Goal: Communication & Community: Answer question/provide support

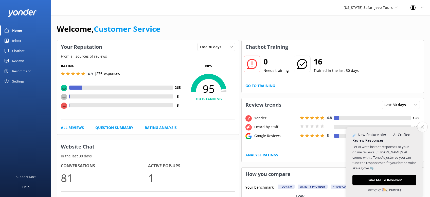
click at [422, 126] on icon "Close survey" at bounding box center [422, 126] width 3 height 3
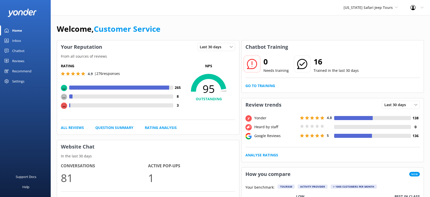
click at [23, 64] on div "Reviews" at bounding box center [18, 61] width 12 height 10
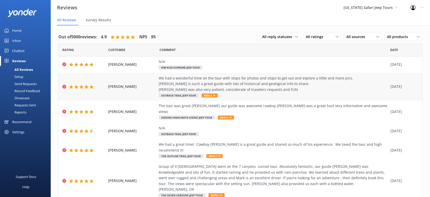
drag, startPoint x: 213, startPoint y: 95, endPoint x: 210, endPoint y: 95, distance: 2.8
click at [213, 95] on use at bounding box center [214, 95] width 2 height 1
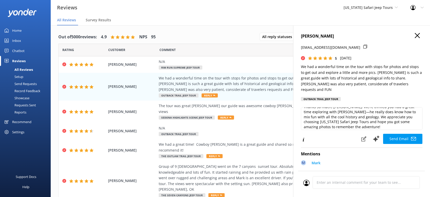
scroll to position [7, 0]
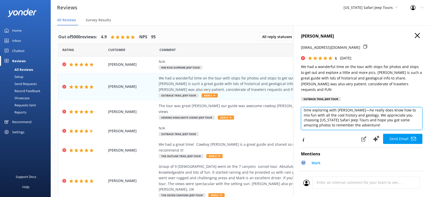
drag, startPoint x: 359, startPoint y: 131, endPoint x: 356, endPoint y: 133, distance: 3.4
click at [359, 130] on textarea "Thanks so much, Lori! We’re thrilled you had a great time exploring with Mark—h…" at bounding box center [362, 118] width 122 height 23
drag, startPoint x: 342, startPoint y: 132, endPoint x: 327, endPoint y: 131, distance: 14.7
click at [327, 130] on textarea "Thanks so much, Lori! We’re thrilled you had a great time exploring with Mark—h…" at bounding box center [362, 118] width 122 height 23
drag, startPoint x: 350, startPoint y: 131, endPoint x: 330, endPoint y: 130, distance: 20.1
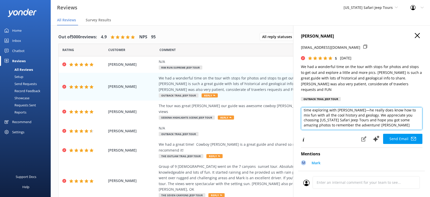
click at [323, 130] on textarea "Thanks so much, Lori! We’re thrilled you had a great time exploring with Mark—h…" at bounding box center [362, 118] width 122 height 23
type textarea "Thanks so much, Lori! We’re thrilled you had a great time exploring with Mark—h…"
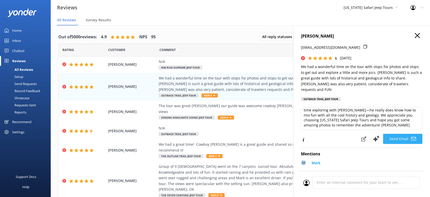
click at [392, 144] on button "Send Email" at bounding box center [402, 139] width 39 height 10
click at [400, 144] on button "Send Email" at bounding box center [402, 139] width 39 height 10
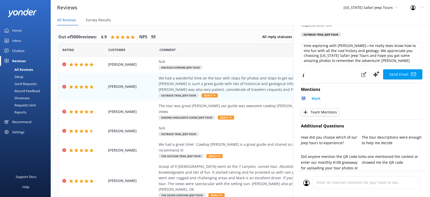
scroll to position [0, 0]
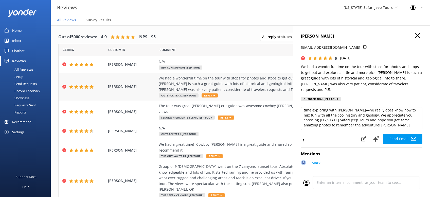
click at [213, 96] on icon at bounding box center [214, 95] width 2 height 2
click at [226, 115] on span "Reply" at bounding box center [226, 117] width 16 height 4
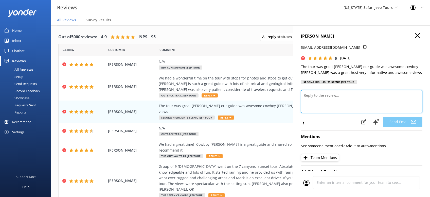
click at [318, 112] on textarea at bounding box center [362, 101] width 122 height 23
click at [418, 36] on use "button" at bounding box center [417, 35] width 5 height 5
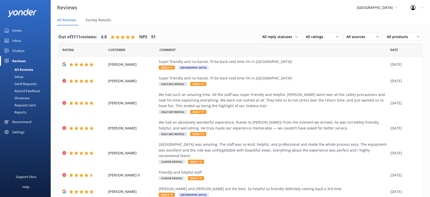
click at [28, 70] on div "All Reviews" at bounding box center [18, 69] width 30 height 7
drag, startPoint x: 168, startPoint y: 68, endPoint x: 175, endPoint y: 68, distance: 7.1
click at [168, 68] on span "Reply" at bounding box center [167, 67] width 16 height 4
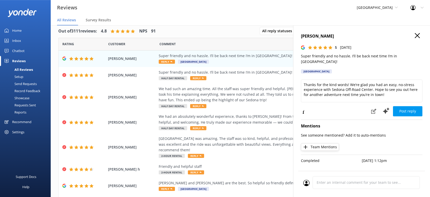
scroll to position [10, 0]
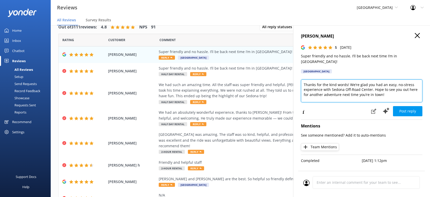
click at [390, 92] on textarea "Thanks for the kind words! We’re glad you had an easy, no-stress experience wit…" at bounding box center [362, 90] width 122 height 23
paste textarea "[PERSON_NAME][DEMOGRAPHIC_DATA]"
type textarea "Thanks for the kind words! We’re glad you had an easy, no-stress experience wit…"
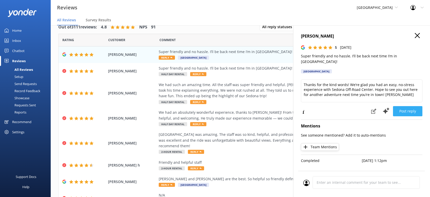
click at [407, 106] on button "Post reply" at bounding box center [407, 111] width 29 height 10
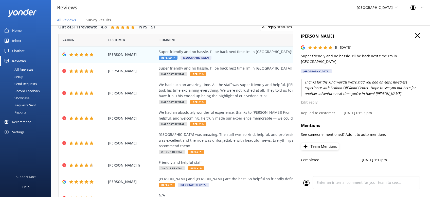
click at [419, 36] on use "button" at bounding box center [417, 35] width 5 height 5
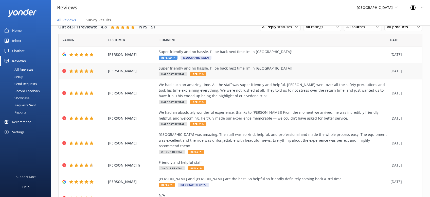
click at [198, 75] on span "Reply" at bounding box center [198, 74] width 16 height 4
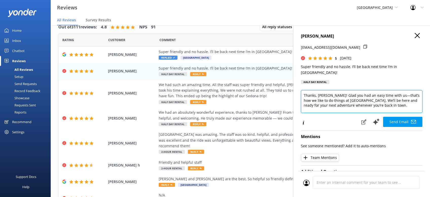
drag, startPoint x: 398, startPoint y: 101, endPoint x: 404, endPoint y: 103, distance: 7.1
click at [398, 101] on textarea "Thanks, [PERSON_NAME]! Glad you had an easy time with us—that’s how we like to …" at bounding box center [362, 101] width 122 height 23
paste textarea "[PERSON_NAME][DEMOGRAPHIC_DATA]"
type textarea "Thanks, [PERSON_NAME]! Glad you had an easy time with us—that’s how we like to …"
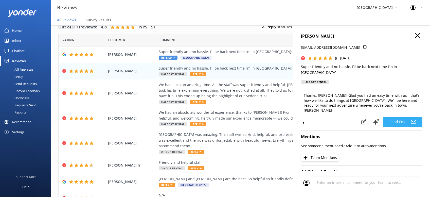
click at [407, 117] on button "Send Email" at bounding box center [402, 122] width 39 height 10
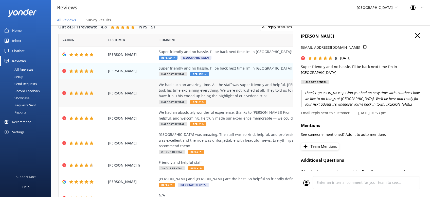
click at [201, 102] on span "Reply" at bounding box center [198, 102] width 16 height 4
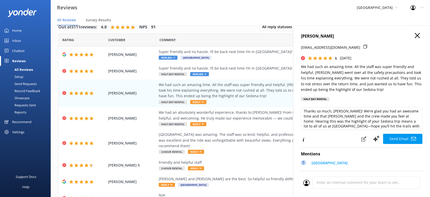
scroll to position [3, 0]
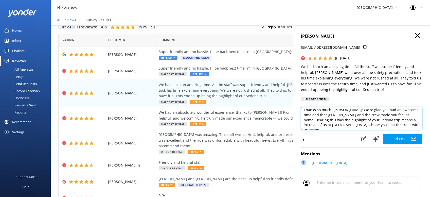
click at [400, 123] on textarea "Thanks so much, [PERSON_NAME]! We’re glad you had an awesome time and that [PER…" at bounding box center [362, 118] width 122 height 23
paste textarea "[PERSON_NAME][DEMOGRAPHIC_DATA]"
type textarea "Thanks so much, [PERSON_NAME]! We’re glad you had an awesome time and that [PER…"
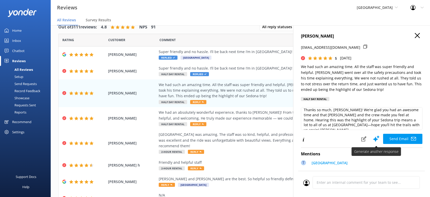
drag, startPoint x: 399, startPoint y: 139, endPoint x: 394, endPoint y: 140, distance: 5.2
click at [399, 138] on button "Send Email" at bounding box center [402, 139] width 39 height 10
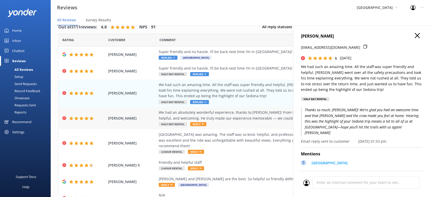
click at [202, 125] on icon at bounding box center [203, 124] width 2 height 2
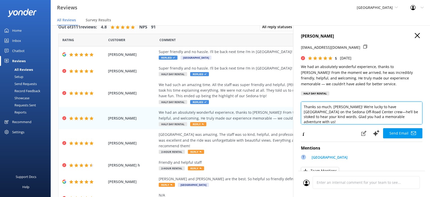
click at [374, 117] on textarea "Thanks so much, [PERSON_NAME]! We’re lucky to have [GEOGRAPHIC_DATA] on the Sed…" at bounding box center [362, 113] width 122 height 23
paste textarea "[PERSON_NAME][DEMOGRAPHIC_DATA]"
type textarea "Thanks so much, [PERSON_NAME]! We’re lucky to have [GEOGRAPHIC_DATA] on the Sed…"
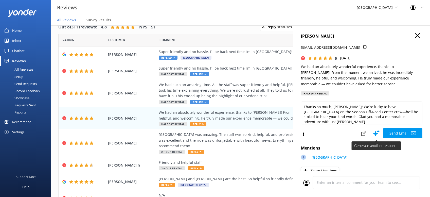
drag, startPoint x: 397, startPoint y: 131, endPoint x: 401, endPoint y: 131, distance: 4.1
click at [398, 131] on button "Send Email" at bounding box center [402, 133] width 39 height 10
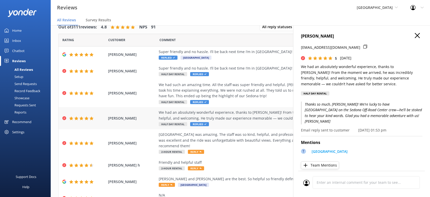
scroll to position [32, 0]
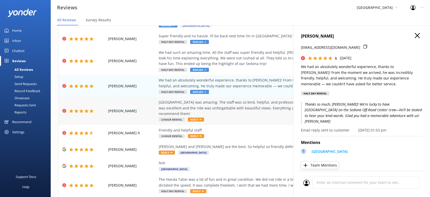
click at [196, 119] on span "Reply" at bounding box center [196, 119] width 16 height 4
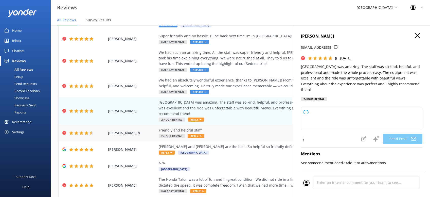
scroll to position [64, 0]
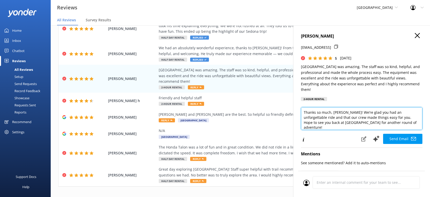
click at [405, 118] on textarea "Thanks so much, [PERSON_NAME]! We’re glad you had an unforgettable ride and tha…" at bounding box center [362, 118] width 122 height 23
paste textarea "[PERSON_NAME][DEMOGRAPHIC_DATA]"
type textarea "Thanks so much, [PERSON_NAME]! We’re glad you had an unforgettable ride and tha…"
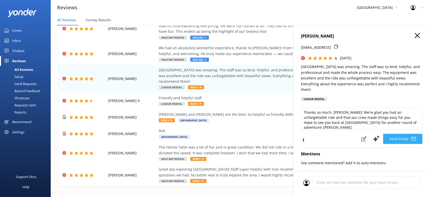
click at [397, 134] on button "Send Email" at bounding box center [402, 139] width 39 height 10
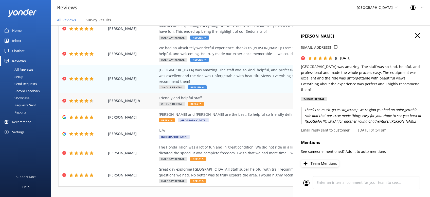
click at [200, 103] on use at bounding box center [201, 103] width 2 height 1
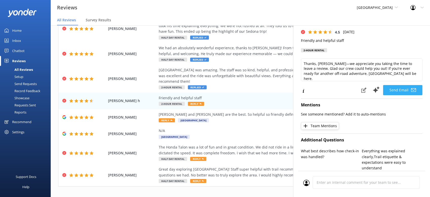
scroll to position [32, 0]
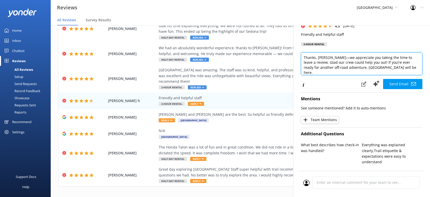
drag, startPoint x: 406, startPoint y: 69, endPoint x: 430, endPoint y: 79, distance: 26.4
click at [406, 69] on textarea "Thanks, [PERSON_NAME]—we appreciate you taking the time to leave a review. Glad…" at bounding box center [362, 63] width 122 height 23
paste textarea "[PERSON_NAME][DEMOGRAPHIC_DATA]"
type textarea "Thanks, [PERSON_NAME]—we appreciate you taking the time to leave a review. Glad…"
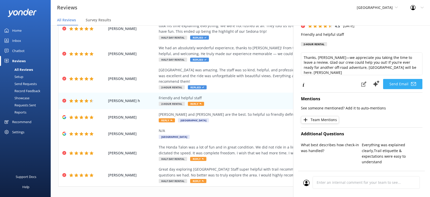
drag, startPoint x: 394, startPoint y: 80, endPoint x: 391, endPoint y: 79, distance: 3.5
click at [393, 81] on div "Send Email" at bounding box center [391, 83] width 64 height 11
click at [391, 79] on button "Send Email" at bounding box center [402, 84] width 39 height 10
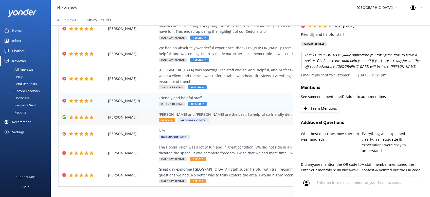
drag, startPoint x: 166, startPoint y: 120, endPoint x: 175, endPoint y: 119, distance: 8.6
click at [172, 121] on span "Reply" at bounding box center [167, 120] width 16 height 4
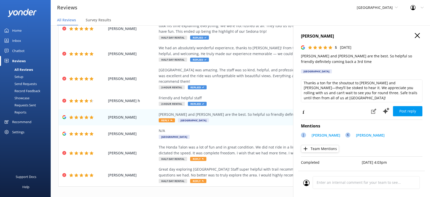
scroll to position [3, 0]
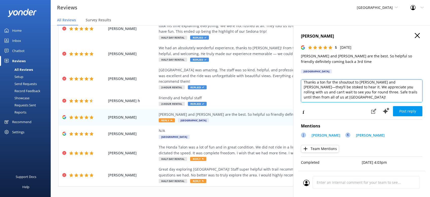
drag, startPoint x: 322, startPoint y: 96, endPoint x: 332, endPoint y: 98, distance: 10.2
click at [325, 97] on textarea "Thanks a ton for the shoutout to [PERSON_NAME] and [PERSON_NAME]—they’ll be sto…" at bounding box center [362, 90] width 122 height 23
paste textarea "[PERSON_NAME][DEMOGRAPHIC_DATA]"
type textarea "Thanks a ton for the shoutout to [PERSON_NAME] and [PERSON_NAME]—they’ll be sto…"
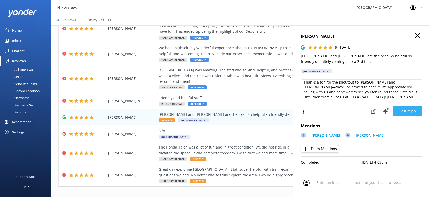
click at [413, 110] on button "Post reply" at bounding box center [407, 111] width 29 height 10
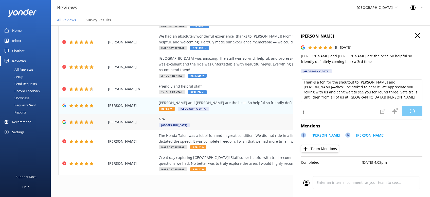
scroll to position [80, 0]
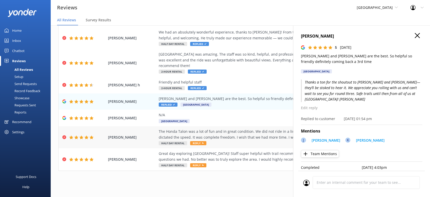
drag, startPoint x: 200, startPoint y: 142, endPoint x: 206, endPoint y: 142, distance: 5.9
click at [200, 142] on span "Reply" at bounding box center [198, 143] width 16 height 4
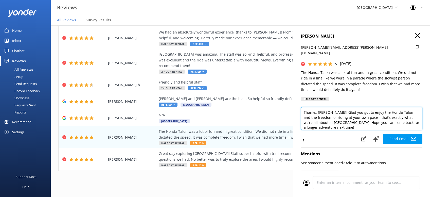
click at [357, 123] on textarea "Thanks, [PERSON_NAME]! Glad you got to enjoy the Honda Talon and the freedom of…" at bounding box center [362, 118] width 122 height 23
paste textarea "[PERSON_NAME][DEMOGRAPHIC_DATA]"
type textarea "Thanks, [PERSON_NAME]! Glad you got to enjoy the Honda Talon and the freedom of…"
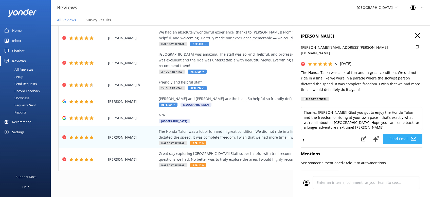
click at [409, 134] on button "Send Email" at bounding box center [402, 139] width 39 height 10
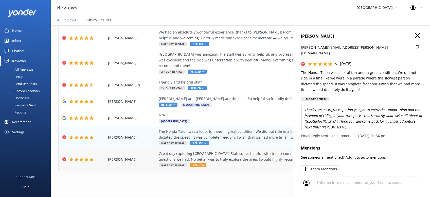
click at [200, 165] on span "Reply" at bounding box center [198, 165] width 16 height 4
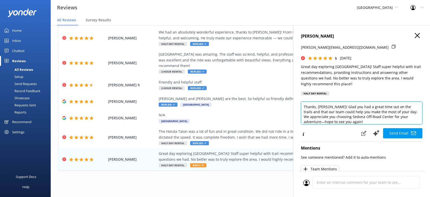
click at [332, 121] on textarea "Thanks, [PERSON_NAME]! Glad you had a great time out on the trails and that our…" at bounding box center [362, 113] width 122 height 23
paste textarea "[PERSON_NAME][DEMOGRAPHIC_DATA]"
type textarea "Thanks, [PERSON_NAME]! Glad you had a great time out on the trails and that our…"
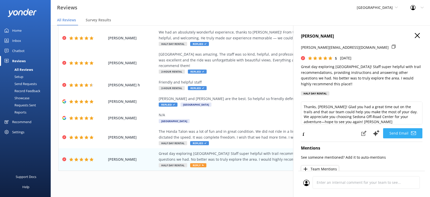
click at [402, 132] on button "Send Email" at bounding box center [402, 133] width 39 height 10
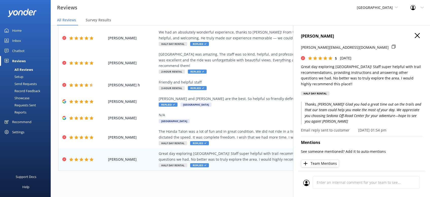
click at [416, 36] on icon "button" at bounding box center [417, 35] width 5 height 5
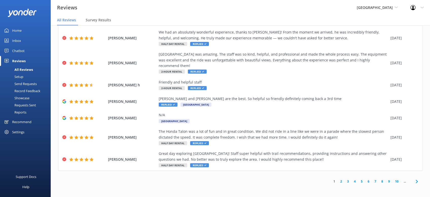
click at [416, 179] on icon at bounding box center [417, 181] width 6 height 6
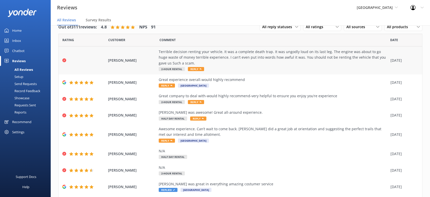
click at [197, 68] on span "Reply" at bounding box center [196, 69] width 16 height 4
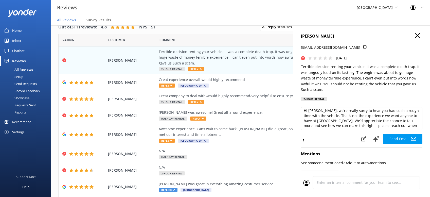
scroll to position [2, 0]
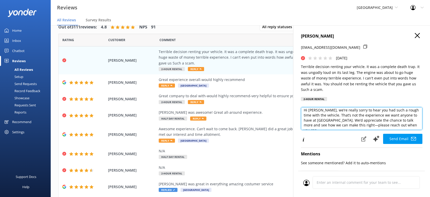
click at [416, 121] on textarea "Hi [PERSON_NAME], we’re really sorry to hear you had such a rough time with the…" at bounding box center [362, 118] width 122 height 23
paste textarea "[PERSON_NAME][DEMOGRAPHIC_DATA]"
click at [335, 117] on textarea "Hi [PERSON_NAME], we’re really sorry to hear you had such a rough time with the…" at bounding box center [362, 118] width 122 height 23
click at [411, 111] on textarea "Hi [PERSON_NAME], we’re really sorry to hear you had such a rough time with the…" at bounding box center [362, 118] width 122 height 23
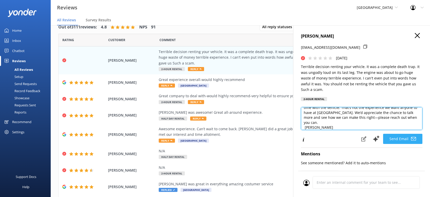
type textarea "Hi [PERSON_NAME], we’re really sorry to hear you had such a rough time with the…"
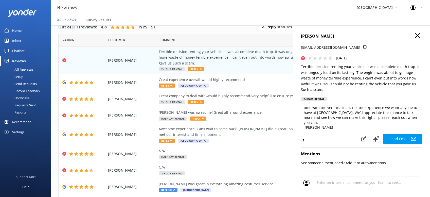
click at [408, 134] on button "Send Email" at bounding box center [402, 139] width 39 height 10
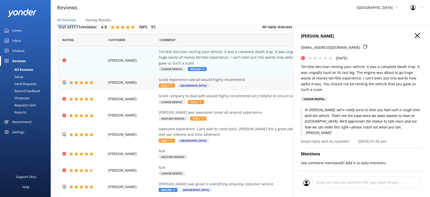
click at [165, 86] on span "Reply" at bounding box center [167, 85] width 16 height 4
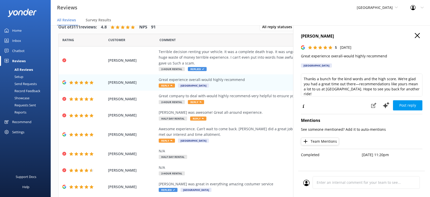
scroll to position [2, 0]
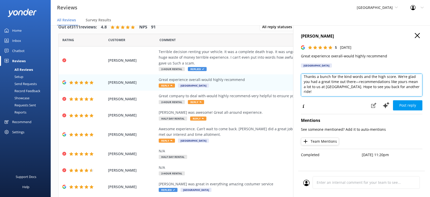
click at [322, 90] on textarea "Thanks a bunch for the kind words and the high score. We’re glad you had a grea…" at bounding box center [362, 85] width 122 height 23
paste textarea "[PERSON_NAME][DEMOGRAPHIC_DATA]"
type textarea "Thanks a bunch for the kind words and the high score. We’re glad you had a grea…"
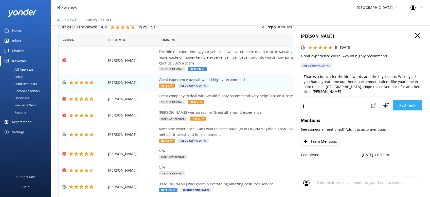
click at [413, 105] on button "Post reply" at bounding box center [407, 105] width 29 height 10
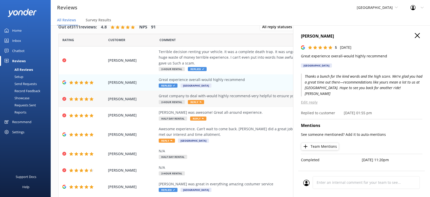
click at [199, 103] on span "Reply" at bounding box center [196, 102] width 16 height 4
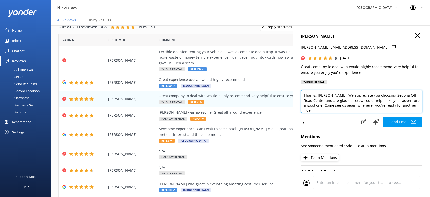
click at [410, 107] on textarea "Thanks, [PERSON_NAME]! We appreciate you choosing Sedona Off-Road Center and ar…" at bounding box center [362, 101] width 122 height 23
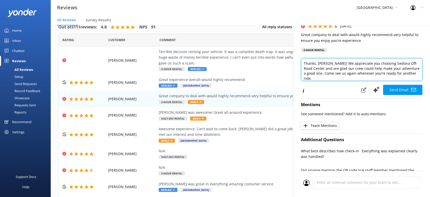
scroll to position [32, 0]
paste textarea "[PERSON_NAME][DEMOGRAPHIC_DATA]"
click at [403, 72] on textarea "Thanks, [PERSON_NAME]! We appreciate you choosing Sedona Off-Road Center and ar…" at bounding box center [362, 69] width 122 height 23
type textarea "Thanks, [PERSON_NAME]! We appreciate you choosing Sedona Off-Road Center and ar…"
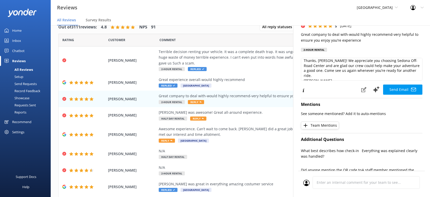
click at [404, 88] on button "Send Email" at bounding box center [402, 90] width 39 height 10
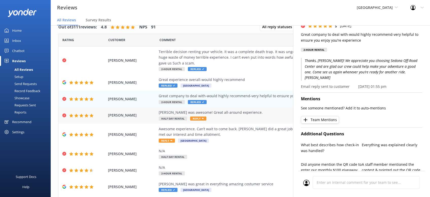
click at [199, 119] on span "Reply" at bounding box center [198, 118] width 16 height 4
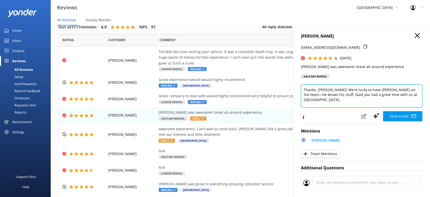
click at [317, 102] on textarea "Thanks, [PERSON_NAME]! We’re lucky to have [PERSON_NAME] on the team—he knows h…" at bounding box center [362, 96] width 122 height 23
click at [420, 95] on textarea "Thanks, [PERSON_NAME]! We’re lucky to have [PERSON_NAME] on the team—he knows h…" at bounding box center [362, 96] width 122 height 23
paste textarea "[PERSON_NAME][DEMOGRAPHIC_DATA]"
type textarea "Thanks, [PERSON_NAME]! We’re lucky to have [PERSON_NAME] on the team—he knows h…"
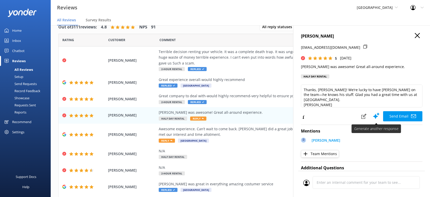
drag, startPoint x: 398, startPoint y: 112, endPoint x: 397, endPoint y: 116, distance: 4.1
click at [398, 112] on button "Send Email" at bounding box center [402, 116] width 39 height 10
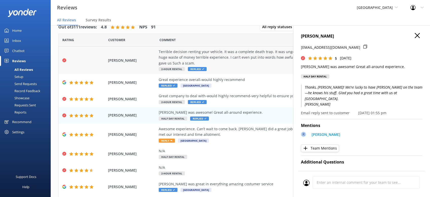
drag, startPoint x: 416, startPoint y: 36, endPoint x: 267, endPoint y: 55, distance: 150.3
click at [415, 36] on icon "button" at bounding box center [417, 35] width 5 height 5
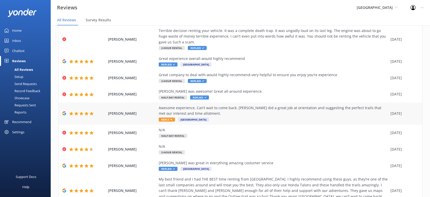
scroll to position [32, 0]
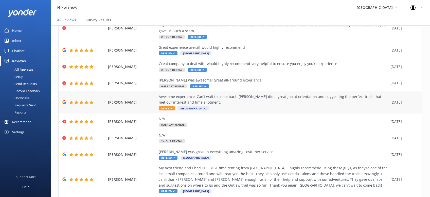
click at [167, 109] on span "Reply" at bounding box center [167, 108] width 16 height 4
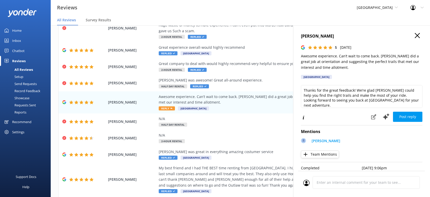
scroll to position [1, 0]
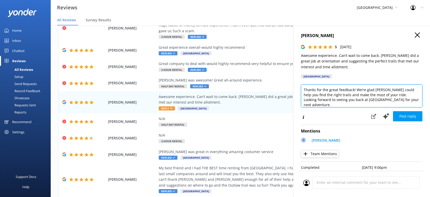
click at [420, 101] on textarea "Thanks for the great feedback! We’re glad [PERSON_NAME] could help you find the…" at bounding box center [362, 96] width 122 height 23
paste textarea "[PERSON_NAME][DEMOGRAPHIC_DATA]"
type textarea "Thanks for the great feedback! We’re glad [PERSON_NAME] could help you find the…"
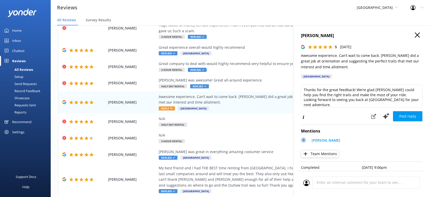
drag, startPoint x: 407, startPoint y: 115, endPoint x: 408, endPoint y: 108, distance: 7.5
click at [408, 115] on button "Post reply" at bounding box center [407, 116] width 29 height 10
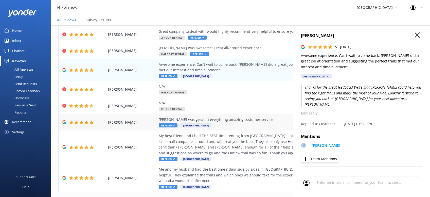
scroll to position [80, 0]
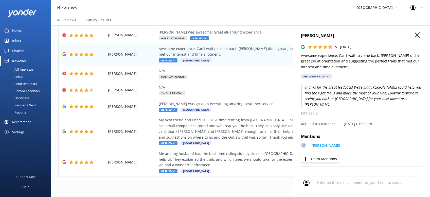
click at [419, 33] on icon "button" at bounding box center [417, 34] width 5 height 5
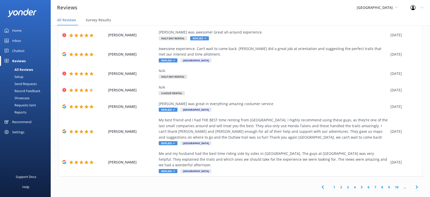
click at [417, 186] on use at bounding box center [417, 187] width 2 height 3
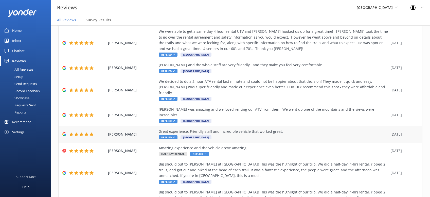
scroll to position [92, 0]
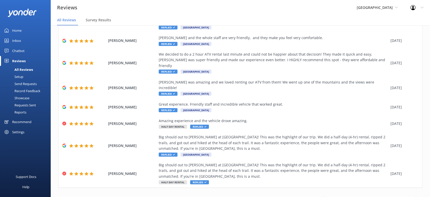
click at [414, 195] on icon at bounding box center [417, 198] width 6 height 6
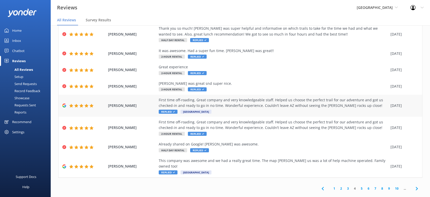
scroll to position [69, 0]
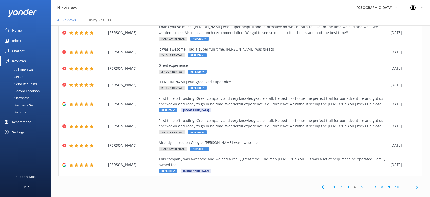
click at [417, 185] on use at bounding box center [417, 186] width 2 height 3
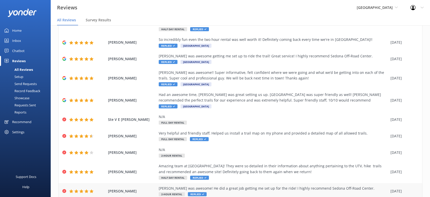
scroll to position [58, 0]
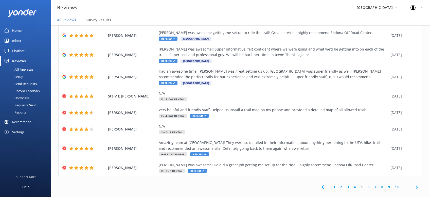
click at [416, 184] on icon at bounding box center [417, 187] width 6 height 6
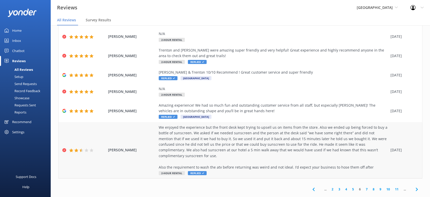
scroll to position [86, 0]
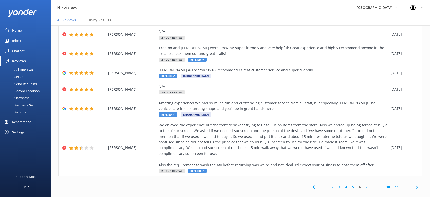
click at [415, 184] on icon at bounding box center [417, 187] width 6 height 6
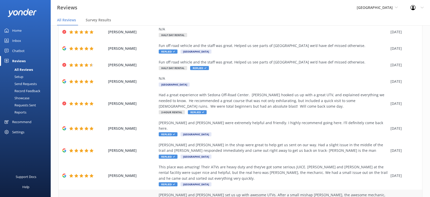
scroll to position [75, 0]
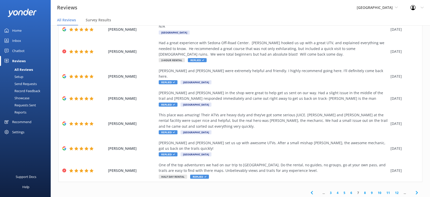
click at [417, 190] on icon at bounding box center [417, 193] width 6 height 6
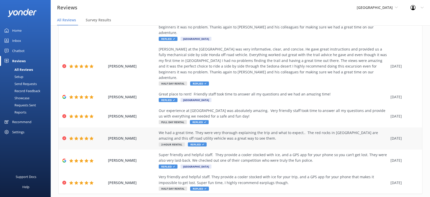
scroll to position [109, 0]
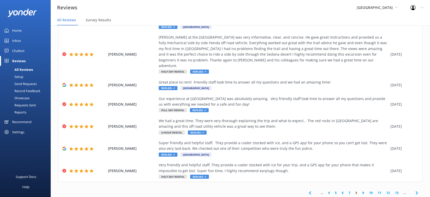
click at [417, 190] on icon at bounding box center [417, 193] width 6 height 6
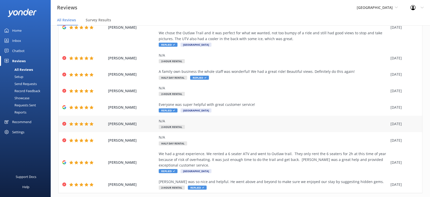
scroll to position [80, 0]
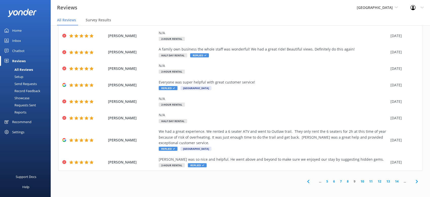
click at [416, 182] on icon at bounding box center [417, 181] width 6 height 6
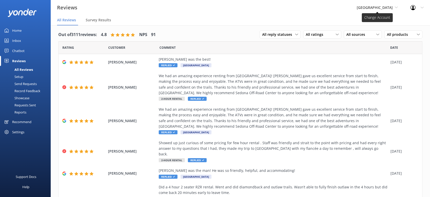
click at [395, 7] on icon at bounding box center [396, 7] width 3 height 3
click at [375, 33] on link "[US_STATE] Safari Jeep Tours" at bounding box center [376, 33] width 51 height 12
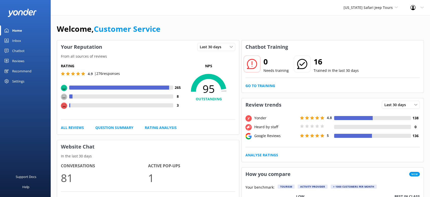
click at [24, 60] on div "Reviews" at bounding box center [18, 61] width 12 height 10
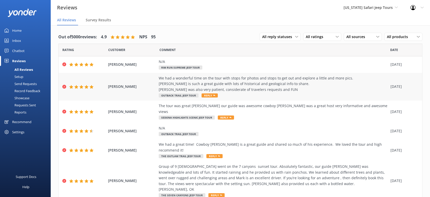
click at [214, 93] on div "We had a wonderful time on the tour with stops for photos and stops to get out …" at bounding box center [273, 86] width 229 height 23
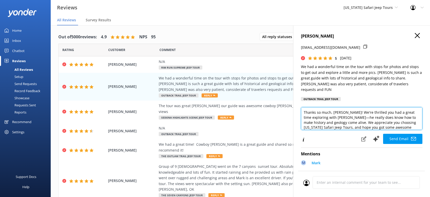
click at [410, 130] on textarea "Thanks so much, [PERSON_NAME]! We're thrilled you had a great time exploring wi…" at bounding box center [362, 118] width 122 height 23
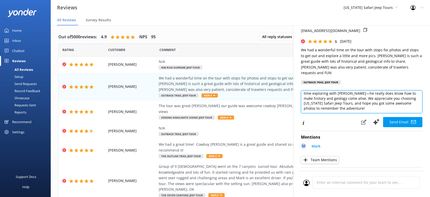
scroll to position [32, 0]
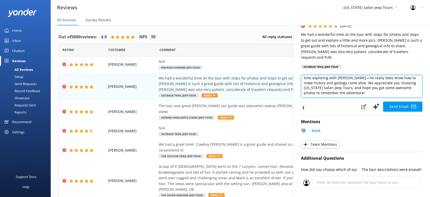
click at [340, 98] on textarea "Thanks so much, [PERSON_NAME]! We're thrilled you had a great time exploring wi…" at bounding box center [362, 86] width 122 height 23
paste textarea "[PERSON_NAME][DEMOGRAPHIC_DATA]"
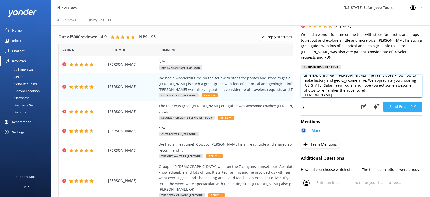
type textarea "Thanks so much, [PERSON_NAME]! We're thrilled you had a great time exploring wi…"
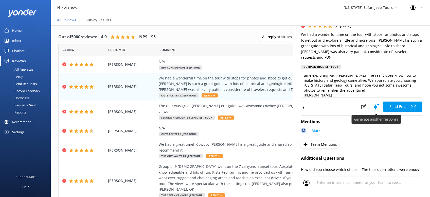
drag, startPoint x: 409, startPoint y: 109, endPoint x: 401, endPoint y: 107, distance: 8.8
click at [409, 109] on button "Send Email" at bounding box center [402, 107] width 39 height 10
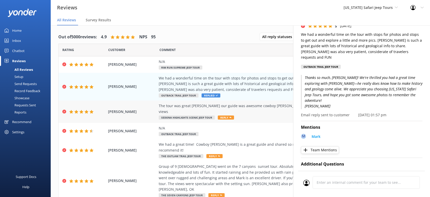
click at [230, 117] on use at bounding box center [231, 117] width 2 height 1
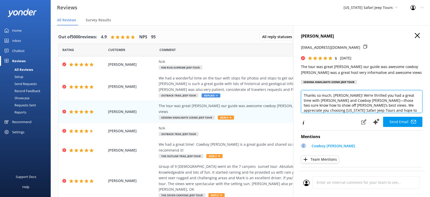
click at [360, 113] on textarea "Thanks so much, [PERSON_NAME]! We’re thrilled you had a great time with [PERSON…" at bounding box center [362, 101] width 122 height 23
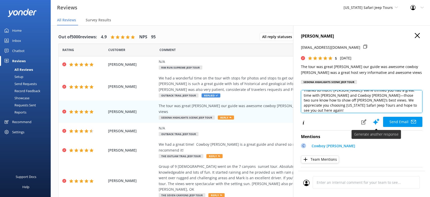
scroll to position [2, 0]
paste textarea "[PERSON_NAME][DEMOGRAPHIC_DATA]"
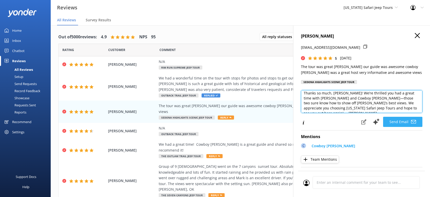
type textarea "Thanks so much, [PERSON_NAME]! We’re thrilled you had a great time with [PERSON…"
click at [404, 127] on button "Send Email" at bounding box center [402, 122] width 39 height 10
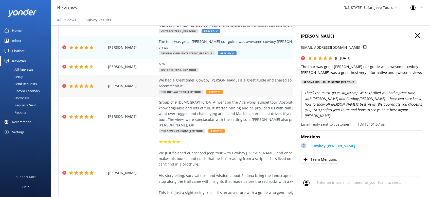
scroll to position [64, 0]
drag, startPoint x: 219, startPoint y: 79, endPoint x: 224, endPoint y: 79, distance: 4.6
click at [220, 90] on span "Reply" at bounding box center [215, 92] width 16 height 4
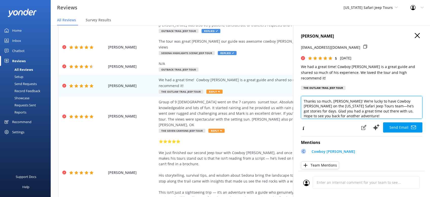
drag, startPoint x: 333, startPoint y: 110, endPoint x: 347, endPoint y: 115, distance: 15.4
click at [333, 110] on textarea "Thanks so much, [PERSON_NAME]! We’re lucky to have Cowboy [PERSON_NAME] on the …" at bounding box center [362, 107] width 122 height 23
paste textarea "[PERSON_NAME][DEMOGRAPHIC_DATA]"
type textarea "Thanks so much, [PERSON_NAME]! We’re lucky to have Cowboy [PERSON_NAME] on the …"
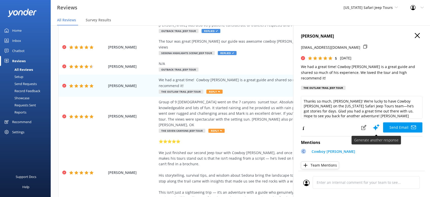
click at [397, 122] on button "Send Email" at bounding box center [402, 127] width 39 height 10
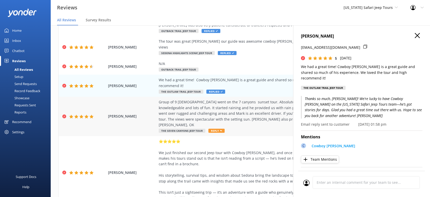
drag, startPoint x: 216, startPoint y: 124, endPoint x: 220, endPoint y: 122, distance: 4.9
click at [216, 129] on span "Reply" at bounding box center [217, 131] width 16 height 4
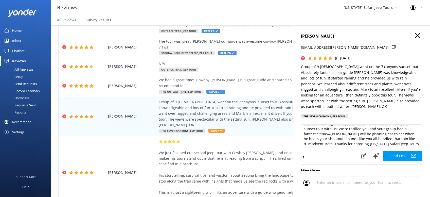
scroll to position [8, 0]
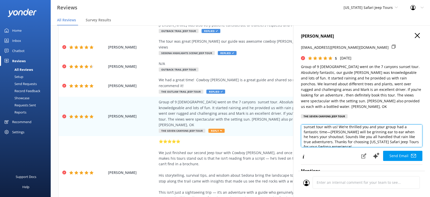
click at [402, 138] on textarea "[PERSON_NAME], thank you so much for taking the 7 Canyons sunset tour with us! …" at bounding box center [362, 135] width 122 height 23
paste textarea "[PERSON_NAME][DEMOGRAPHIC_DATA]"
drag, startPoint x: 394, startPoint y: 137, endPoint x: 416, endPoint y: 141, distance: 21.9
click at [395, 137] on textarea "[PERSON_NAME], thank you so much for taking the 7 Canyons sunset tour with us! …" at bounding box center [362, 135] width 122 height 23
type textarea "[PERSON_NAME], thank you so much for taking the 7 Canyons sunset tour with us! …"
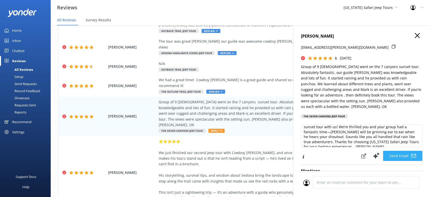
click at [402, 151] on button "Send Email" at bounding box center [402, 156] width 39 height 10
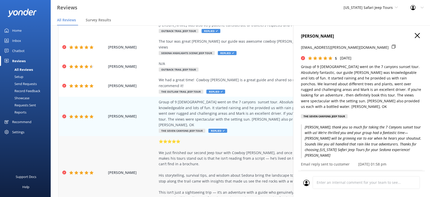
scroll to position [129, 0]
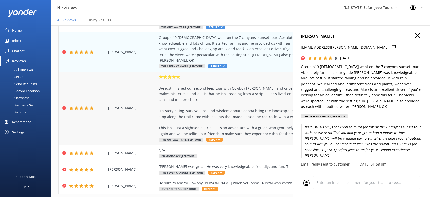
click at [218, 139] on use at bounding box center [219, 139] width 2 height 1
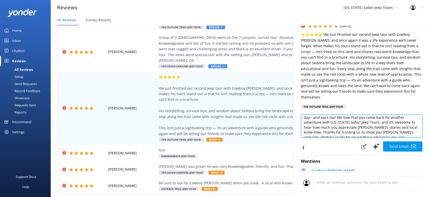
scroll to position [10, 0]
paste textarea "[PERSON_NAME][DEMOGRAPHIC_DATA]"
type textarea "[PERSON_NAME], your words just made Cowboy [PERSON_NAME]’s day—and ours too! We…"
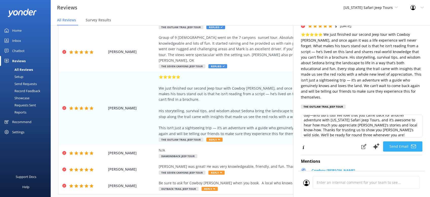
click at [399, 141] on button "Send Email" at bounding box center [402, 146] width 39 height 10
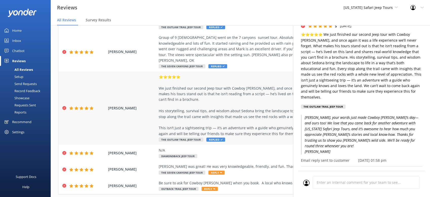
scroll to position [131, 0]
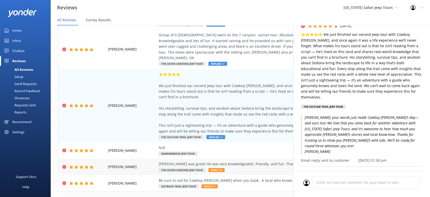
click at [220, 169] on icon at bounding box center [221, 170] width 2 height 2
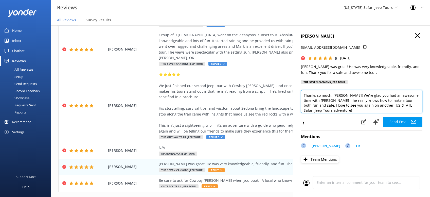
drag, startPoint x: 412, startPoint y: 107, endPoint x: 422, endPoint y: 109, distance: 9.9
click at [416, 108] on textarea "Thanks so much, [PERSON_NAME]! We’re glad you had an awesome time with [PERSON_…" at bounding box center [362, 101] width 122 height 23
paste textarea "[PERSON_NAME][DEMOGRAPHIC_DATA]"
type textarea "Thanks so much, [PERSON_NAME]! We’re glad you had an awesome time with [PERSON_…"
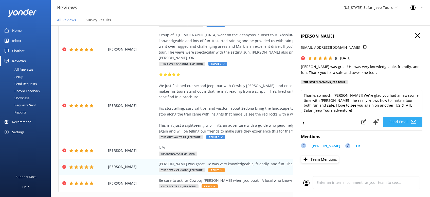
click at [397, 122] on button "Send Email" at bounding box center [402, 122] width 39 height 10
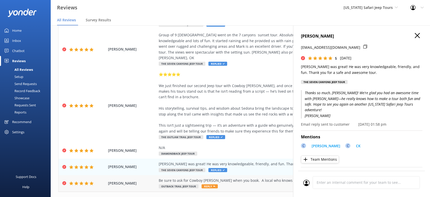
drag, startPoint x: 212, startPoint y: 176, endPoint x: 218, endPoint y: 174, distance: 6.8
click at [212, 184] on span "Reply" at bounding box center [210, 186] width 16 height 4
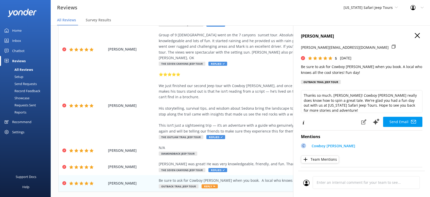
scroll to position [32, 0]
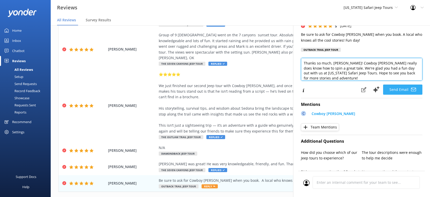
drag, startPoint x: 416, startPoint y: 74, endPoint x: 422, endPoint y: 83, distance: 11.2
click at [416, 73] on textarea "Thanks so much, [PERSON_NAME]! Cowboy [PERSON_NAME] really does know how to spi…" at bounding box center [362, 69] width 122 height 23
paste textarea "[PERSON_NAME][DEMOGRAPHIC_DATA]"
type textarea "Thanks so much, [PERSON_NAME]! Cowboy [PERSON_NAME] really does know how to spi…"
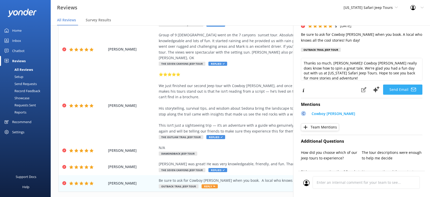
click at [401, 87] on button "Send Email" at bounding box center [402, 90] width 39 height 10
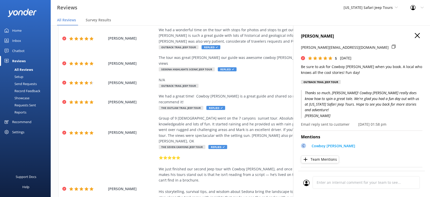
scroll to position [35, 0]
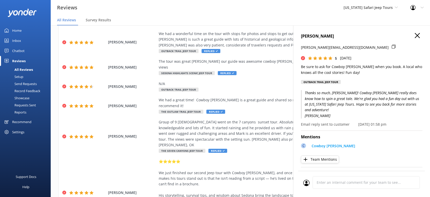
click at [416, 34] on use "button" at bounding box center [417, 35] width 5 height 5
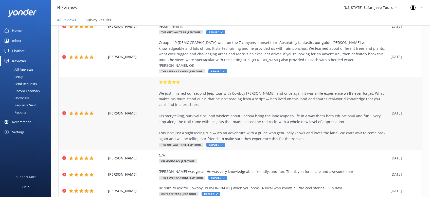
scroll to position [131, 0]
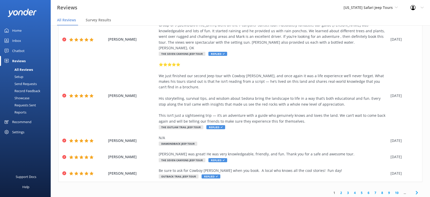
drag, startPoint x: 417, startPoint y: 182, endPoint x: 420, endPoint y: 178, distance: 4.9
click at [419, 190] on icon at bounding box center [417, 193] width 6 height 6
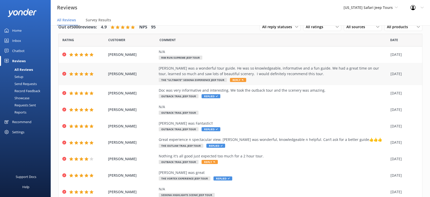
drag, startPoint x: 237, startPoint y: 79, endPoint x: 237, endPoint y: 83, distance: 3.8
click at [237, 79] on span "Reply" at bounding box center [238, 80] width 16 height 4
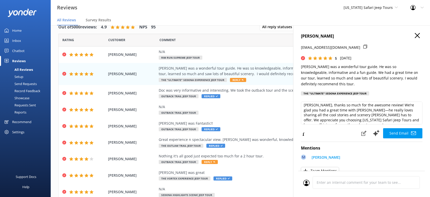
scroll to position [2, 0]
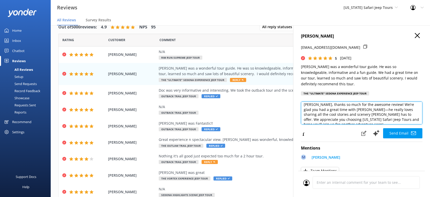
click at [419, 124] on textarea "[PERSON_NAME], thanks so much for the awesome review! We’re glad you had a grea…" at bounding box center [362, 113] width 122 height 23
paste textarea "[PERSON_NAME][DEMOGRAPHIC_DATA]"
type textarea "[PERSON_NAME], thanks so much for the awesome review! We’re glad you had a grea…"
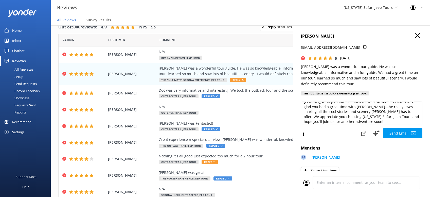
drag, startPoint x: 403, startPoint y: 143, endPoint x: 405, endPoint y: 141, distance: 2.7
click at [403, 138] on button "Send Email" at bounding box center [402, 133] width 39 height 10
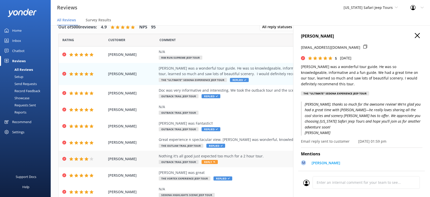
click at [214, 162] on icon at bounding box center [214, 162] width 2 height 2
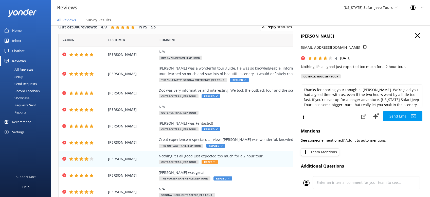
scroll to position [7, 0]
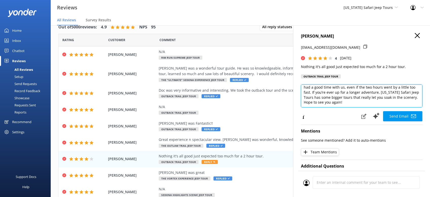
click at [347, 107] on textarea "Thanks for sharing your thoughts, [PERSON_NAME]. We’re glad you had a good time…" at bounding box center [362, 96] width 122 height 23
paste textarea "[PERSON_NAME][DEMOGRAPHIC_DATA]"
type textarea "Thanks for sharing your thoughts, [PERSON_NAME]. We’re glad you had a good time…"
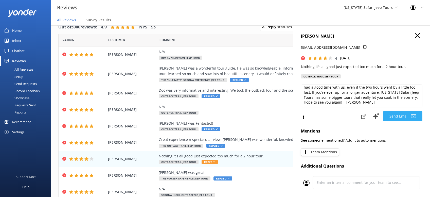
click at [397, 121] on button "Send Email" at bounding box center [402, 116] width 39 height 10
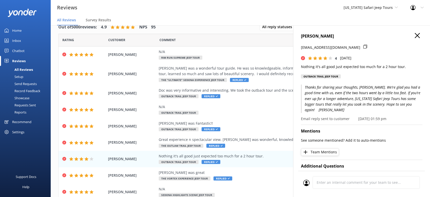
click at [420, 36] on icon "button" at bounding box center [417, 35] width 5 height 5
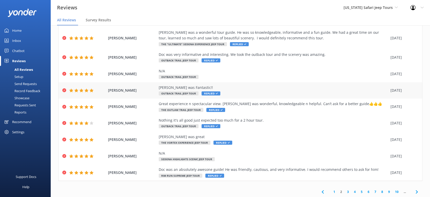
scroll to position [46, 0]
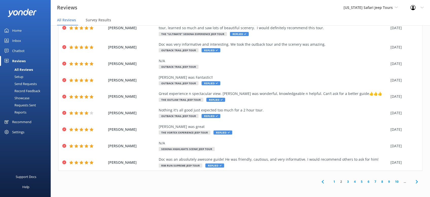
click at [417, 181] on icon at bounding box center [417, 182] width 6 height 6
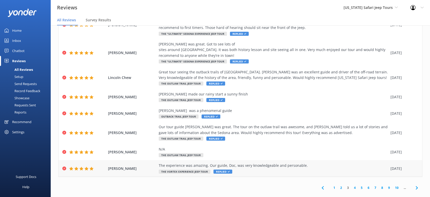
scroll to position [103, 0]
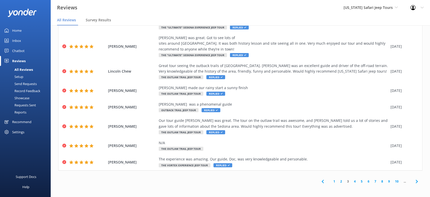
click at [418, 182] on icon at bounding box center [417, 181] width 6 height 6
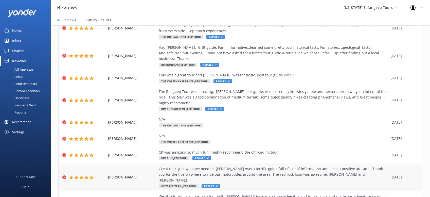
scroll to position [86, 0]
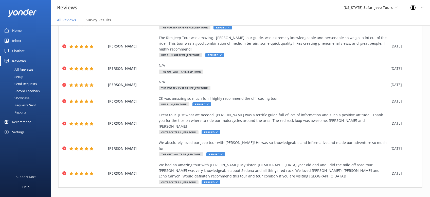
drag, startPoint x: 416, startPoint y: 180, endPoint x: 419, endPoint y: 180, distance: 3.1
click at [417, 195] on icon at bounding box center [417, 198] width 6 height 6
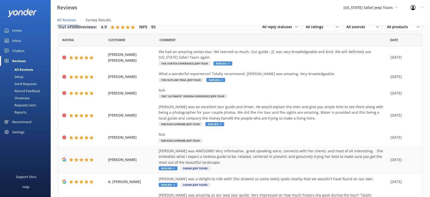
scroll to position [75, 0]
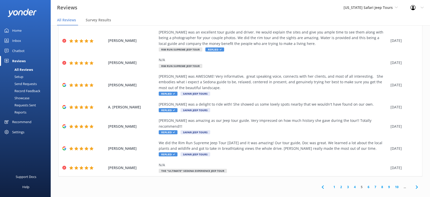
drag, startPoint x: 416, startPoint y: 181, endPoint x: 420, endPoint y: 184, distance: 5.1
click at [415, 184] on icon at bounding box center [417, 187] width 6 height 6
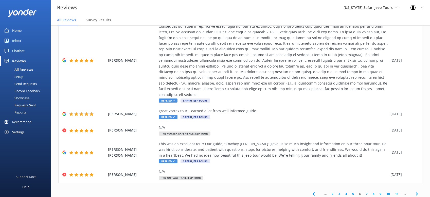
scroll to position [137, 0]
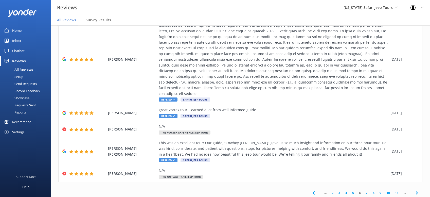
click at [418, 190] on icon at bounding box center [417, 193] width 6 height 6
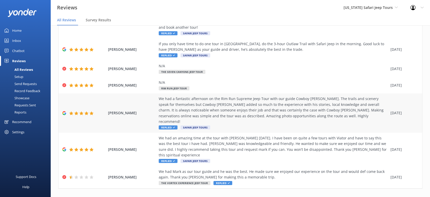
scroll to position [126, 0]
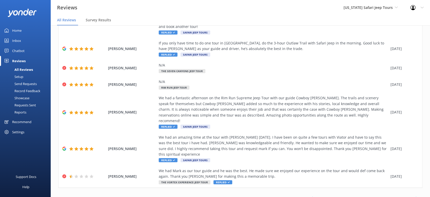
drag, startPoint x: 415, startPoint y: 181, endPoint x: 412, endPoint y: 180, distance: 3.0
click at [415, 195] on icon at bounding box center [417, 198] width 6 height 6
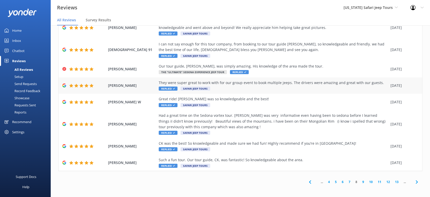
scroll to position [63, 0]
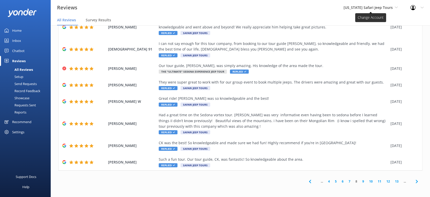
click at [387, 7] on span "[US_STATE] Safari Jeep Tours" at bounding box center [368, 7] width 49 height 5
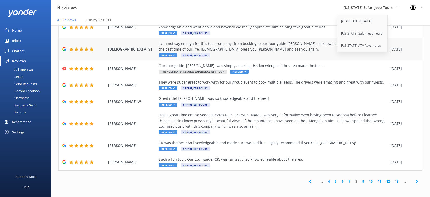
drag, startPoint x: 310, startPoint y: 12, endPoint x: 338, endPoint y: 46, distance: 43.9
click at [311, 12] on div "Reviews [US_STATE] Safari Jeep Tours Sedona Off-Road Center [US_STATE] Safari J…" at bounding box center [215, 7] width 430 height 15
click at [416, 180] on use at bounding box center [417, 181] width 2 height 3
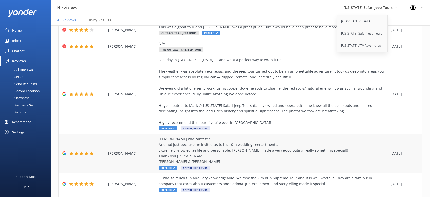
scroll to position [148, 0]
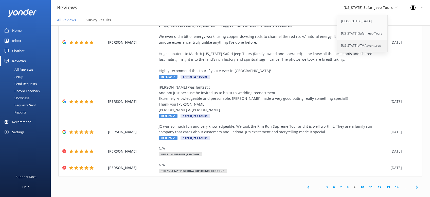
click at [352, 45] on link "[US_STATE] ATV Adventures" at bounding box center [363, 46] width 51 height 12
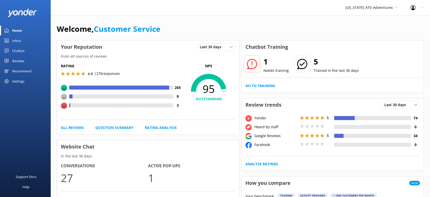
click at [18, 60] on div "Reviews" at bounding box center [18, 61] width 12 height 10
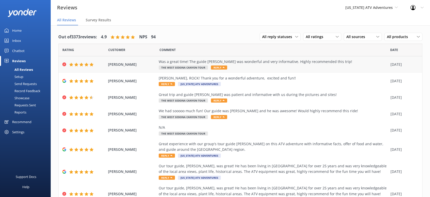
click at [220, 68] on span "Reply" at bounding box center [219, 67] width 16 height 4
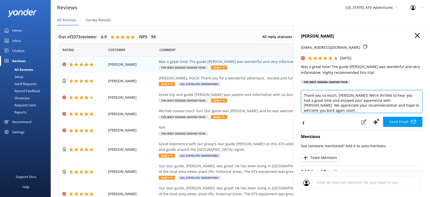
click at [410, 107] on textarea "Thank you so much, [PERSON_NAME]! We're thrilled to hear you had a great time a…" at bounding box center [362, 101] width 122 height 23
paste textarea "[PERSON_NAME][DEMOGRAPHIC_DATA]"
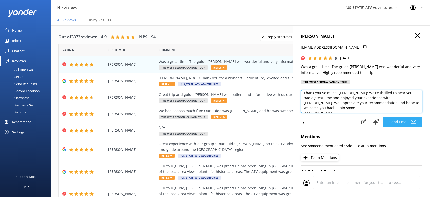
type textarea "Thank you so much, [PERSON_NAME]! We're thrilled to hear you had a great time a…"
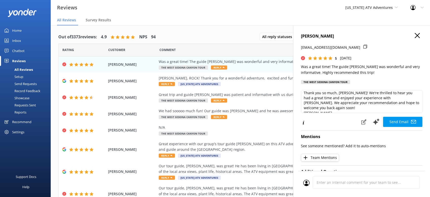
drag, startPoint x: 401, startPoint y: 121, endPoint x: 388, endPoint y: 115, distance: 14.6
click at [401, 121] on button "Send Email" at bounding box center [402, 122] width 39 height 10
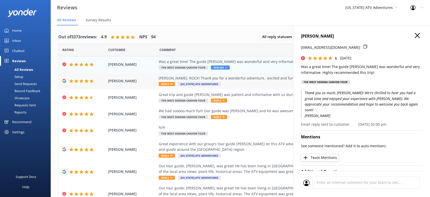
click at [163, 85] on span "Reply" at bounding box center [167, 84] width 16 height 4
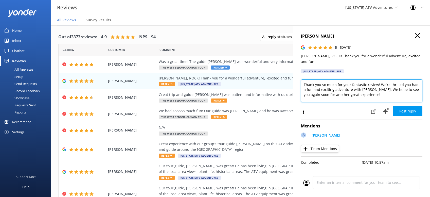
click at [369, 90] on textarea "Thank you so much for your fantastic review! We’re thrilled you had a fun and e…" at bounding box center [362, 90] width 122 height 23
paste textarea "[PERSON_NAME][DEMOGRAPHIC_DATA]"
type textarea "Thank you so much for your fantastic review! We’re thrilled you had a fun and e…"
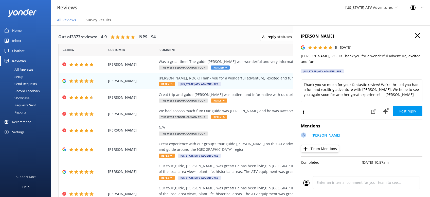
drag, startPoint x: 414, startPoint y: 103, endPoint x: 418, endPoint y: 102, distance: 4.8
click at [415, 106] on button "Post reply" at bounding box center [407, 111] width 29 height 10
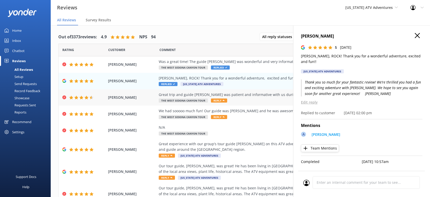
click at [220, 100] on span "Reply" at bounding box center [219, 100] width 16 height 4
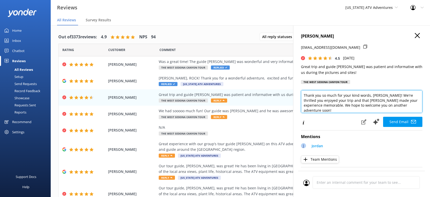
click at [406, 108] on textarea "Thank you so much for your kind words, [PERSON_NAME]! We're thrilled you enjoye…" at bounding box center [362, 101] width 122 height 23
paste textarea "[PERSON_NAME][DEMOGRAPHIC_DATA]"
type textarea "Thank you so much for your kind words, [PERSON_NAME]! We're thrilled you enjoye…"
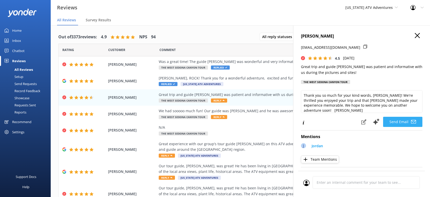
click at [404, 120] on button "Send Email" at bounding box center [402, 122] width 39 height 10
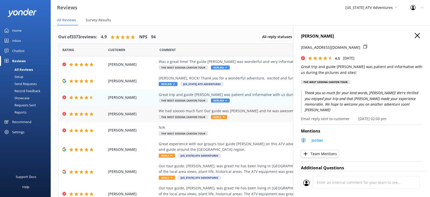
drag, startPoint x: 218, startPoint y: 116, endPoint x: 221, endPoint y: 115, distance: 3.4
click at [218, 116] on span "Reply" at bounding box center [219, 117] width 16 height 4
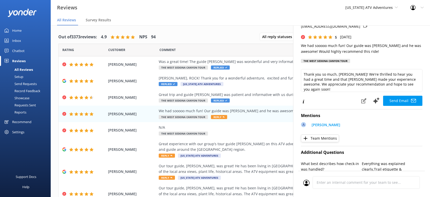
scroll to position [32, 0]
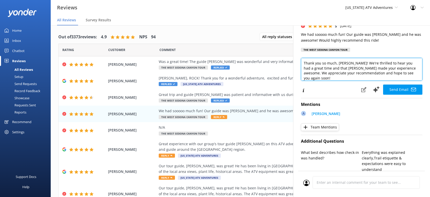
click at [400, 74] on textarea "Thank you so much, [PERSON_NAME]! We're thrilled to hear you had a great time a…" at bounding box center [362, 69] width 122 height 23
paste textarea "[PERSON_NAME][DEMOGRAPHIC_DATA]"
type textarea "Thank you so much, [PERSON_NAME]! We're thrilled to hear you had a great time a…"
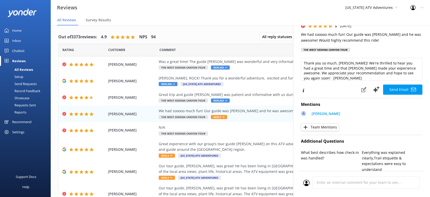
click at [404, 88] on button "Send Email" at bounding box center [402, 90] width 39 height 10
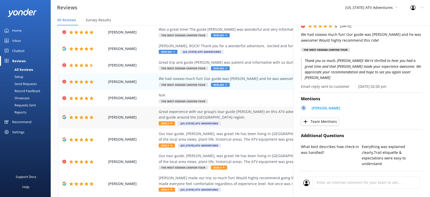
click at [172, 124] on span "Reply" at bounding box center [167, 123] width 16 height 4
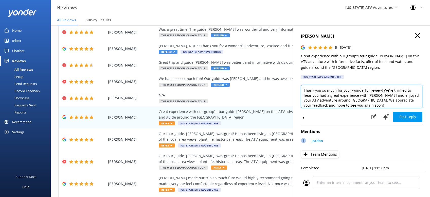
click at [343, 106] on textarea "Thank you so much for your wonderful review! We’re thrilled to hear you had a g…" at bounding box center [362, 96] width 122 height 23
paste textarea "[PERSON_NAME][DEMOGRAPHIC_DATA]"
type textarea "Thank you so much for your wonderful review! We’re thrilled to hear you had a g…"
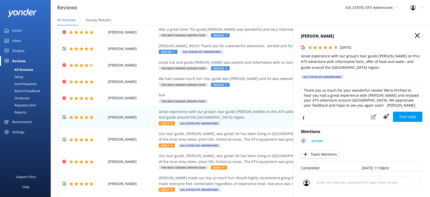
click at [405, 116] on button "Post reply" at bounding box center [407, 117] width 29 height 10
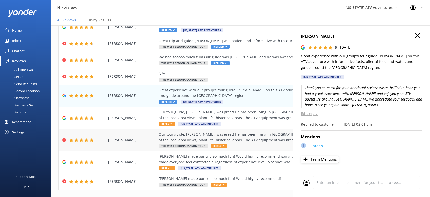
scroll to position [63, 0]
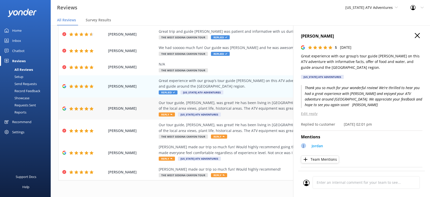
drag, startPoint x: 168, startPoint y: 114, endPoint x: 173, endPoint y: 113, distance: 4.6
click at [168, 114] on span "Reply" at bounding box center [167, 114] width 16 height 4
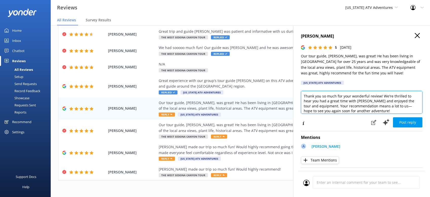
click at [346, 113] on textarea "Thank you so much for your wonderful review! We're thrilled to hear you had a g…" at bounding box center [362, 102] width 122 height 23
paste textarea "[PERSON_NAME][DEMOGRAPHIC_DATA]"
type textarea "Thank you so much for your wonderful review! We're thrilled to hear you had a g…"
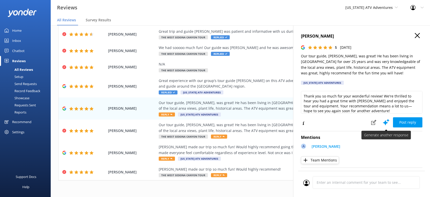
drag, startPoint x: 410, startPoint y: 123, endPoint x: 401, endPoint y: 121, distance: 9.3
click at [410, 123] on button "Post reply" at bounding box center [407, 122] width 29 height 10
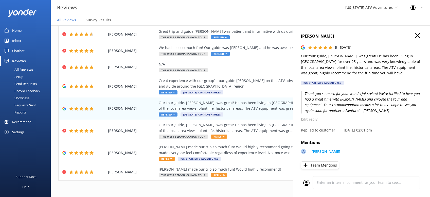
click at [418, 35] on icon "button" at bounding box center [417, 35] width 5 height 5
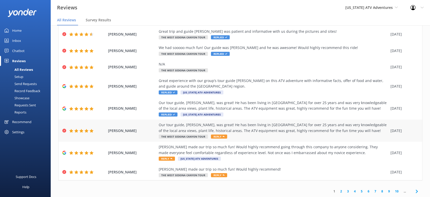
click at [216, 136] on span "Reply" at bounding box center [219, 136] width 16 height 4
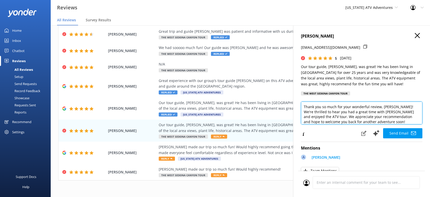
click at [366, 119] on textarea "Thank you so much for your wonderful review, [PERSON_NAME]! We're thrilled to h…" at bounding box center [362, 113] width 122 height 23
click at [355, 122] on textarea "Thank you so much for your wonderful review, [PERSON_NAME]! We're thrilled to h…" at bounding box center [362, 113] width 122 height 23
paste textarea "[PERSON_NAME][DEMOGRAPHIC_DATA]"
type textarea "Thank you so much for your wonderful review, [PERSON_NAME]! We're thrilled to h…"
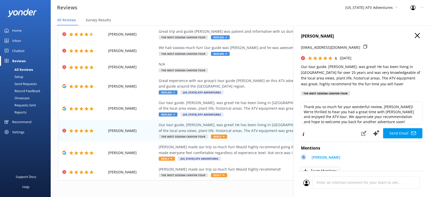
click at [404, 132] on button "Send Email" at bounding box center [402, 133] width 39 height 10
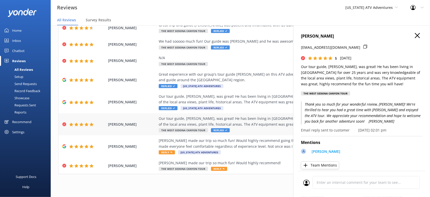
scroll to position [10, 0]
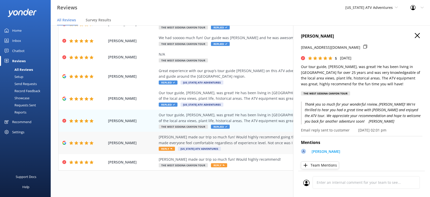
drag, startPoint x: 167, startPoint y: 149, endPoint x: 171, endPoint y: 151, distance: 5.0
click at [168, 150] on span "Reply" at bounding box center [167, 149] width 16 height 4
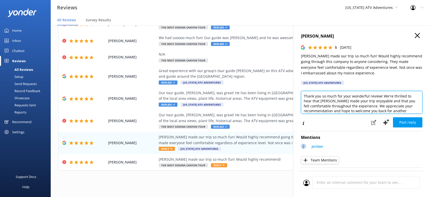
click at [404, 110] on textarea "Thank you so much for your wonderful review! We're thrilled to hear that [PERSO…" at bounding box center [362, 102] width 122 height 23
paste textarea "[PERSON_NAME][DEMOGRAPHIC_DATA]"
type textarea "Thank you so much for your wonderful review! We're thrilled to hear that [PERSO…"
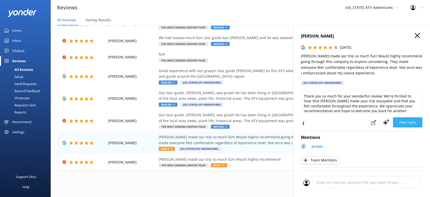
click at [410, 119] on button "Post reply" at bounding box center [407, 122] width 29 height 10
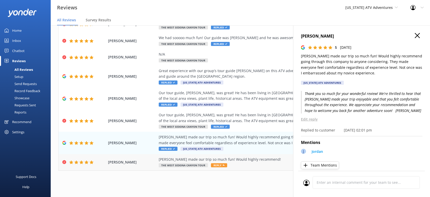
click at [223, 166] on icon at bounding box center [224, 165] width 2 height 2
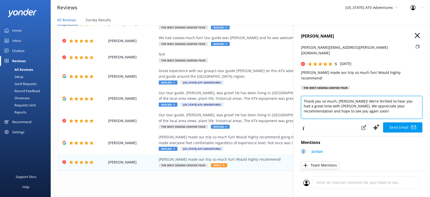
click at [347, 102] on textarea "Thank you so much, [PERSON_NAME]! We're thrilled to hear you had a great time w…" at bounding box center [362, 107] width 122 height 23
paste textarea "[PERSON_NAME][DEMOGRAPHIC_DATA]"
type textarea "Thank you so much, [PERSON_NAME]! We're thrilled to hear you had a great time w…"
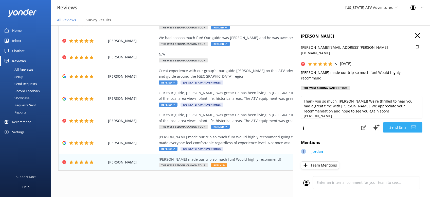
click at [406, 122] on button "Send Email" at bounding box center [402, 127] width 39 height 10
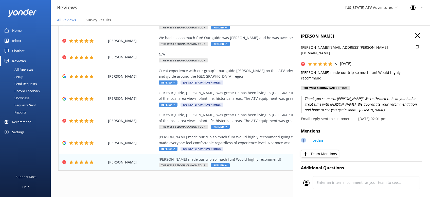
click at [419, 36] on icon "button" at bounding box center [417, 35] width 5 height 5
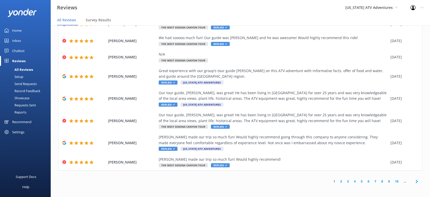
drag, startPoint x: 416, startPoint y: 183, endPoint x: 417, endPoint y: 180, distance: 3.2
click at [416, 183] on icon at bounding box center [417, 181] width 6 height 6
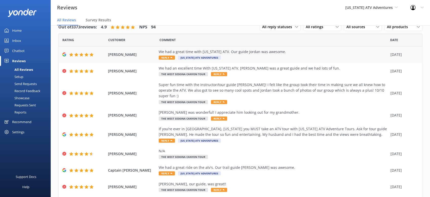
click at [171, 57] on icon at bounding box center [172, 58] width 2 height 2
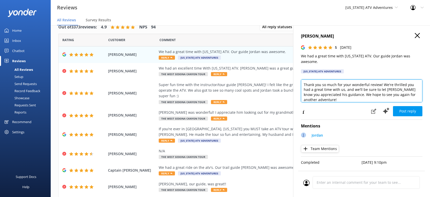
click at [335, 93] on textarea "Thank you so much for your wonderful review! We're thrilled you had a great tim…" at bounding box center [362, 90] width 122 height 23
paste textarea "[PERSON_NAME][DEMOGRAPHIC_DATA]"
type textarea "Thank you so much for your wonderful review! We're thrilled you had a great tim…"
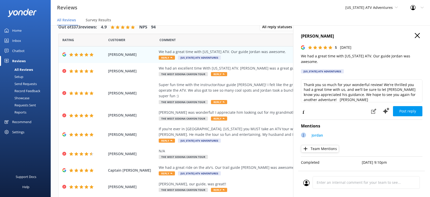
drag, startPoint x: 411, startPoint y: 107, endPoint x: 409, endPoint y: 105, distance: 2.9
click at [411, 107] on button "Post reply" at bounding box center [407, 111] width 29 height 10
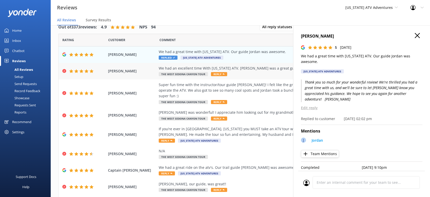
drag, startPoint x: 222, startPoint y: 74, endPoint x: 226, endPoint y: 76, distance: 4.4
click at [221, 74] on span "Reply" at bounding box center [219, 74] width 16 height 4
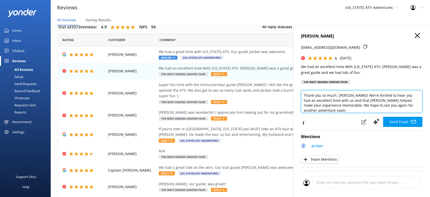
click at [418, 105] on textarea "Thank you so much, [PERSON_NAME]! We're thrilled to hear you had an excellent t…" at bounding box center [362, 101] width 122 height 23
paste textarea "[PERSON_NAME][DEMOGRAPHIC_DATA]"
type textarea "Thank you so much, [PERSON_NAME]! We're thrilled to hear you had an excellent t…"
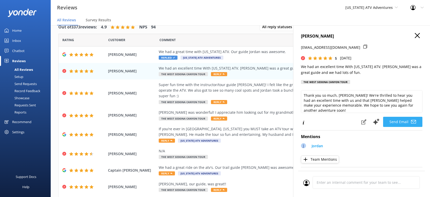
click at [402, 121] on button "Send Email" at bounding box center [402, 122] width 39 height 10
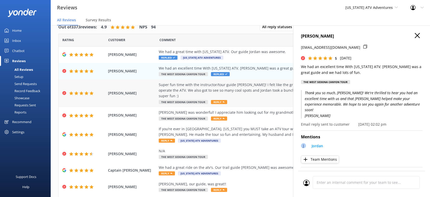
click at [222, 100] on span "Reply" at bounding box center [219, 102] width 16 height 4
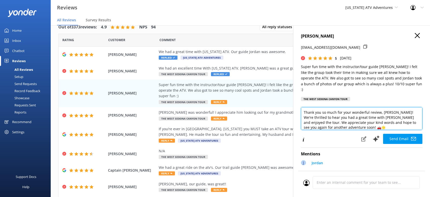
click at [347, 122] on textarea "Thank you so much for your wonderful review, [PERSON_NAME]! We're thrilled to h…" at bounding box center [362, 118] width 122 height 23
paste textarea "[PERSON_NAME][DEMOGRAPHIC_DATA]"
type textarea "Thank you so much for your wonderful review, [PERSON_NAME]! We're thrilled to h…"
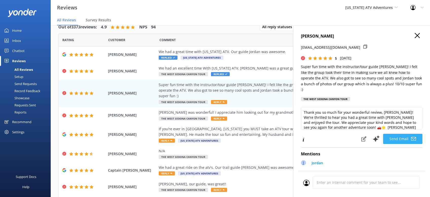
click at [399, 134] on button "Send Email" at bounding box center [402, 139] width 39 height 10
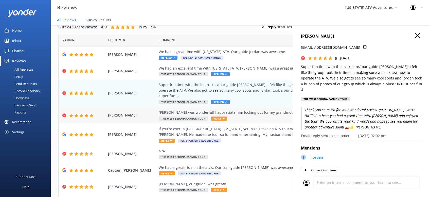
click at [223, 117] on icon at bounding box center [224, 118] width 2 height 2
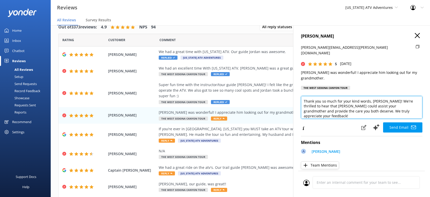
click at [395, 101] on textarea "Thank you so much for your kind words, [PERSON_NAME]! We're thrilled to hear th…" at bounding box center [362, 107] width 122 height 23
paste textarea "[PERSON_NAME][DEMOGRAPHIC_DATA]"
type textarea "Thank you so much for your kind words, [PERSON_NAME]! We're thrilled to hear th…"
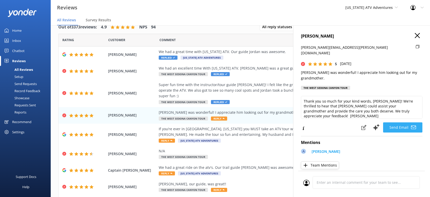
click at [403, 122] on button "Send Email" at bounding box center [402, 127] width 39 height 10
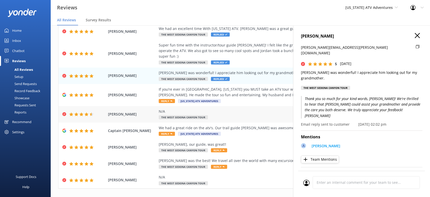
scroll to position [52, 0]
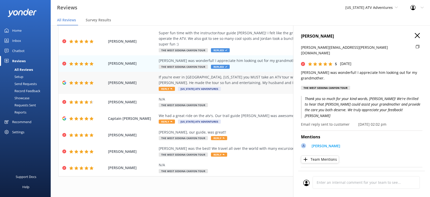
drag, startPoint x: 165, startPoint y: 83, endPoint x: 172, endPoint y: 82, distance: 6.9
click at [165, 87] on span "Reply" at bounding box center [167, 89] width 16 height 4
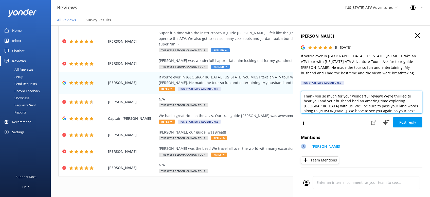
click at [379, 112] on textarea "Thank you so much for your wonderful review! We’re thrilled to hear you and you…" at bounding box center [362, 102] width 122 height 23
paste textarea "[PERSON_NAME][DEMOGRAPHIC_DATA]"
type textarea "Thank you so much for your wonderful review! We’re thrilled to hear you and you…"
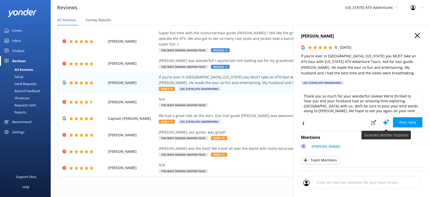
drag, startPoint x: 399, startPoint y: 120, endPoint x: 395, endPoint y: 117, distance: 5.0
click at [399, 120] on button "Post reply" at bounding box center [407, 122] width 29 height 10
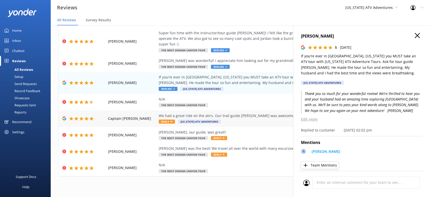
click at [166, 120] on span "Reply" at bounding box center [167, 122] width 16 height 4
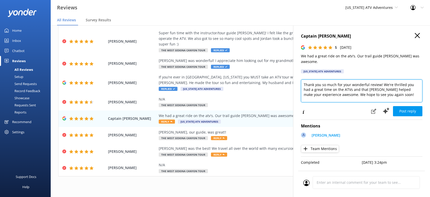
click at [387, 88] on textarea "Thank you so much for your wonderful review! We're thrilled you had a great tim…" at bounding box center [362, 90] width 122 height 23
paste textarea "[PERSON_NAME][DEMOGRAPHIC_DATA]"
type textarea "Thank you so much for your wonderful review! We're thrilled you had a great tim…"
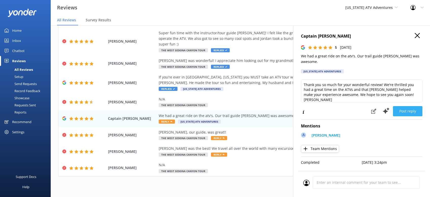
click at [402, 106] on button "Post reply" at bounding box center [407, 111] width 29 height 10
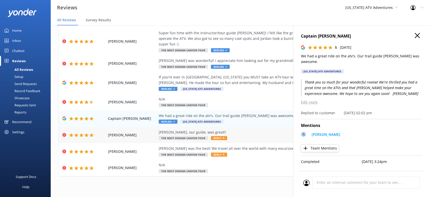
click at [223, 137] on icon at bounding box center [224, 138] width 2 height 2
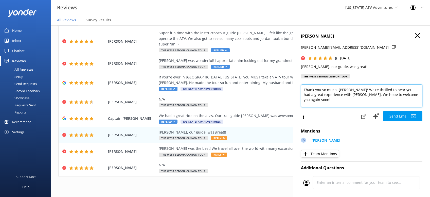
click at [416, 97] on textarea "Thank you so much, [PERSON_NAME]! We're thrilled to hear you had a great experi…" at bounding box center [362, 96] width 122 height 23
paste textarea "[PERSON_NAME][DEMOGRAPHIC_DATA]"
click at [405, 94] on textarea "Thank you so much, [PERSON_NAME]! We're thrilled to hear you had a great experi…" at bounding box center [362, 96] width 122 height 23
type textarea "Thank you so much, [PERSON_NAME]! We're thrilled to hear you had a great experi…"
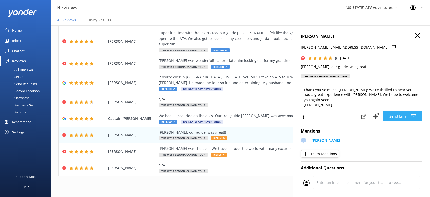
click at [395, 116] on button "Send Email" at bounding box center [402, 116] width 39 height 10
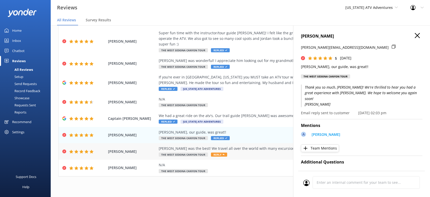
click at [218, 153] on span "Reply" at bounding box center [219, 155] width 16 height 4
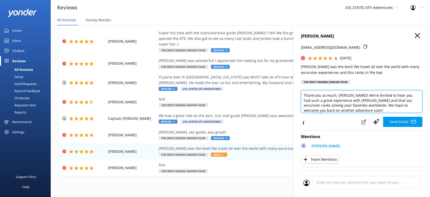
click at [336, 112] on textarea "Thank you so much, [PERSON_NAME]! We're thrilled to hear you had such a great e…" at bounding box center [362, 101] width 122 height 23
paste textarea "[PERSON_NAME][DEMOGRAPHIC_DATA]"
type textarea "Thank you so much, [PERSON_NAME]! We're thrilled to hear you had such a great e…"
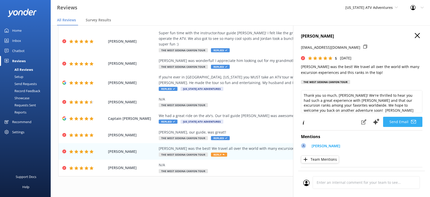
click at [402, 121] on button "Send Email" at bounding box center [402, 122] width 39 height 10
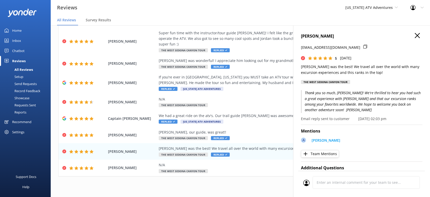
click at [419, 34] on use "button" at bounding box center [417, 35] width 5 height 5
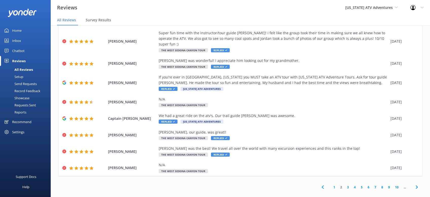
click at [414, 184] on icon at bounding box center [417, 187] width 6 height 6
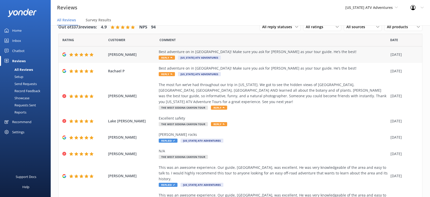
click at [166, 59] on span "Reply" at bounding box center [167, 58] width 16 height 4
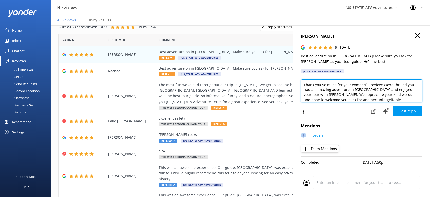
click at [395, 100] on textarea "Thank you so much for your wonderful review! We're thrilled you had an amazing …" at bounding box center [362, 90] width 122 height 23
paste textarea "[PERSON_NAME][DEMOGRAPHIC_DATA]"
type textarea "Thank you so much for your wonderful review! We're thrilled you had an amazing …"
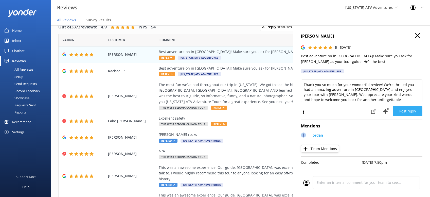
click at [414, 107] on button "Post reply" at bounding box center [407, 111] width 29 height 10
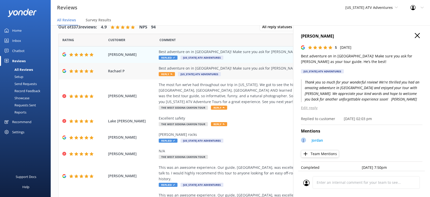
click at [167, 74] on span "Reply" at bounding box center [167, 74] width 16 height 4
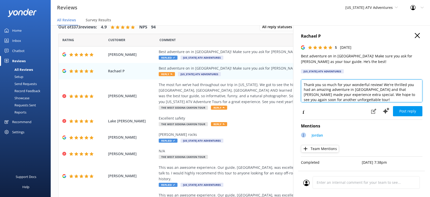
drag, startPoint x: 340, startPoint y: 99, endPoint x: 367, endPoint y: 106, distance: 28.6
click at [345, 100] on textarea "Thank you so much for your wonderful review! We're thrilled you had an amazing …" at bounding box center [362, 90] width 122 height 23
paste textarea "[PERSON_NAME][DEMOGRAPHIC_DATA]"
type textarea "Thank you so much for your wonderful review! We're thrilled you had an amazing …"
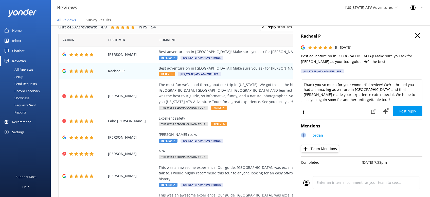
drag, startPoint x: 400, startPoint y: 107, endPoint x: 404, endPoint y: 106, distance: 3.4
click at [401, 107] on button "Post reply" at bounding box center [407, 111] width 29 height 10
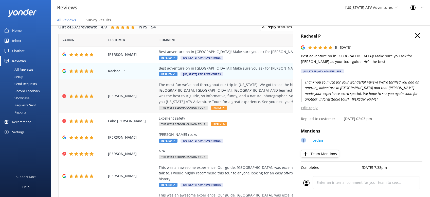
click at [218, 107] on span "Reply" at bounding box center [219, 108] width 16 height 4
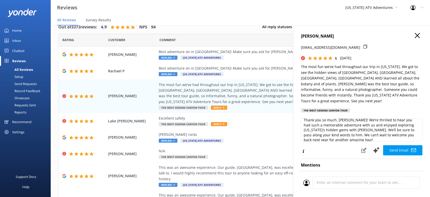
scroll to position [7, 0]
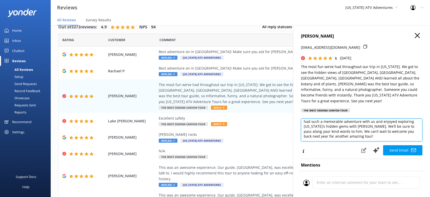
click at [340, 131] on textarea "Thank you so much, [PERSON_NAME]! We’re thrilled to hear you had such a memorab…" at bounding box center [362, 130] width 122 height 23
paste textarea "[PERSON_NAME][DEMOGRAPHIC_DATA]"
type textarea "Thank you so much, [PERSON_NAME]! We’re thrilled to hear you had such a memorab…"
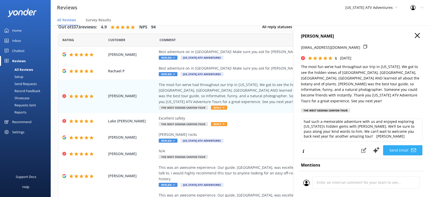
click at [402, 145] on button "Send Email" at bounding box center [402, 150] width 39 height 10
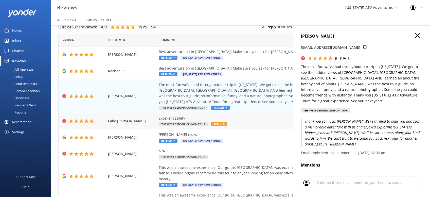
click at [223, 124] on icon at bounding box center [224, 124] width 2 height 2
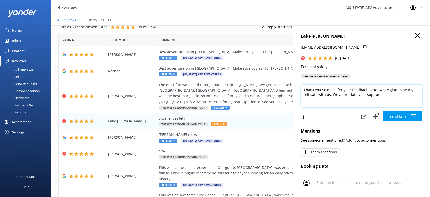
click at [388, 99] on textarea "Thank you so much for your feedback, Lake! We're glad to hear you felt safe wit…" at bounding box center [362, 96] width 122 height 23
paste textarea "[PERSON_NAME][DEMOGRAPHIC_DATA]"
type textarea "Thank you so much for your feedback, Lake! We're glad to hear you felt safe wit…"
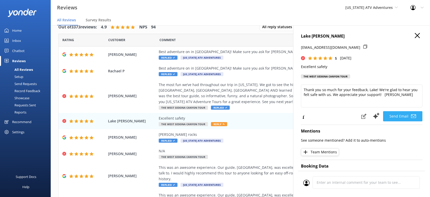
click at [406, 114] on button "Send Email" at bounding box center [402, 116] width 39 height 10
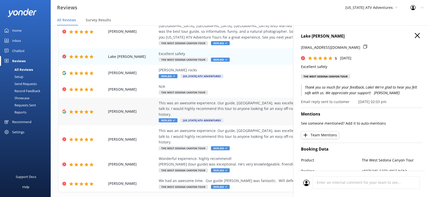
scroll to position [75, 0]
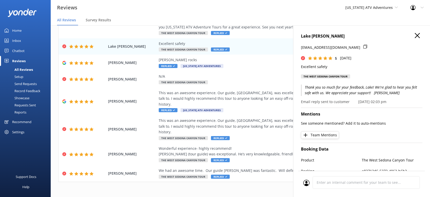
click at [419, 33] on icon "button" at bounding box center [417, 35] width 5 height 5
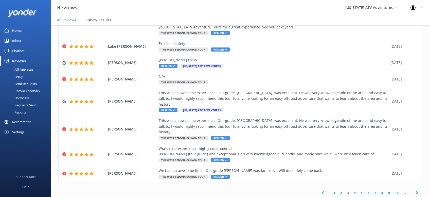
click at [417, 191] on use at bounding box center [417, 192] width 2 height 3
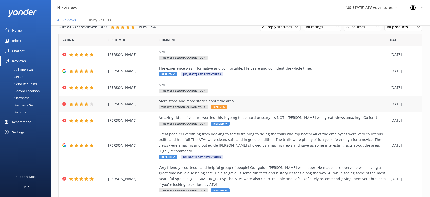
click at [218, 105] on span "Reply" at bounding box center [219, 107] width 16 height 4
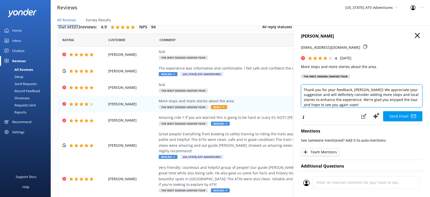
click at [367, 103] on textarea "Thank you for your feedback, [PERSON_NAME]! We appreciate your suggestion and w…" at bounding box center [362, 96] width 122 height 23
paste textarea "[PERSON_NAME][DEMOGRAPHIC_DATA]"
type textarea "Thank you for your feedback, [PERSON_NAME]! We appreciate your suggestion and w…"
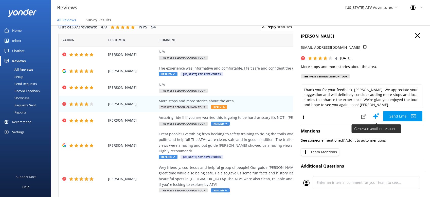
click at [397, 113] on button "Send Email" at bounding box center [402, 116] width 39 height 10
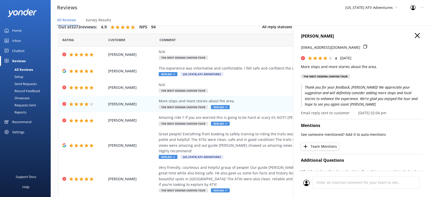
click at [416, 36] on icon "button" at bounding box center [417, 35] width 5 height 5
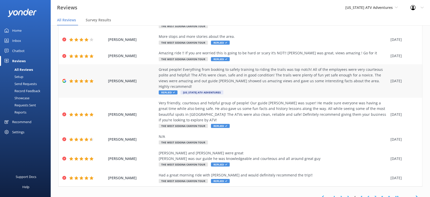
scroll to position [69, 0]
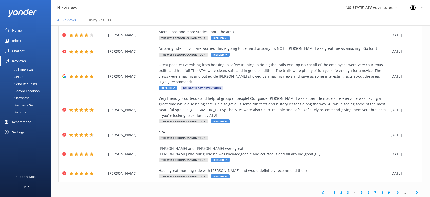
click at [410, 187] on div "1 2 3 4 5 6 7 8 9 10 ..." at bounding box center [370, 192] width 106 height 11
click at [415, 190] on icon at bounding box center [417, 193] width 6 height 6
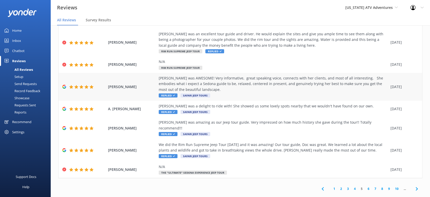
scroll to position [75, 0]
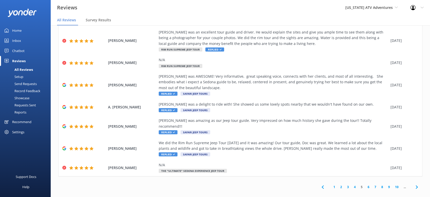
drag, startPoint x: 416, startPoint y: 179, endPoint x: 422, endPoint y: 181, distance: 5.9
click at [418, 184] on icon at bounding box center [417, 187] width 6 height 6
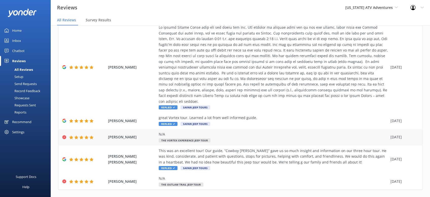
scroll to position [137, 0]
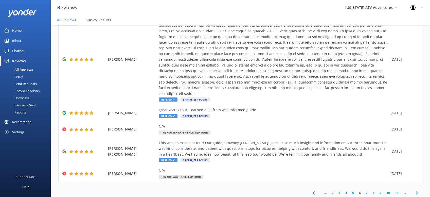
drag, startPoint x: 418, startPoint y: 182, endPoint x: 414, endPoint y: 179, distance: 4.7
click at [417, 191] on use at bounding box center [417, 192] width 2 height 3
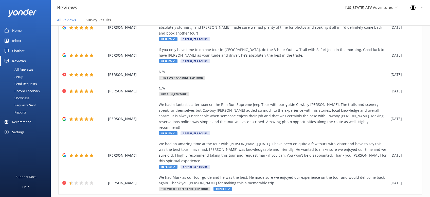
scroll to position [126, 0]
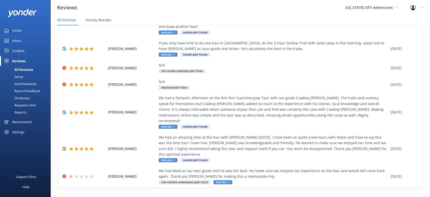
click at [416, 195] on icon at bounding box center [417, 198] width 6 height 6
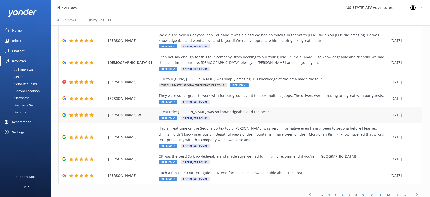
drag, startPoint x: 175, startPoint y: 102, endPoint x: 179, endPoint y: 103, distance: 4.8
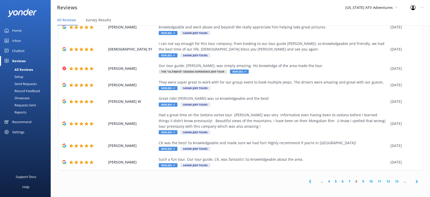
drag, startPoint x: 284, startPoint y: 176, endPoint x: 282, endPoint y: 172, distance: 4.5
click at [284, 175] on div "Out of 5000 reviews: 4.9 NPS 95 All reply statuses All reply statuses Needs a r…" at bounding box center [241, 72] width 380 height 240
click at [290, 172] on div "Out of 5000 reviews: 4.9 NPS 95 All reply statuses All reply statuses Needs a r…" at bounding box center [241, 72] width 380 height 240
click at [417, 182] on icon at bounding box center [417, 181] width 6 height 6
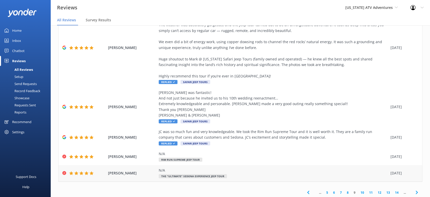
scroll to position [148, 0]
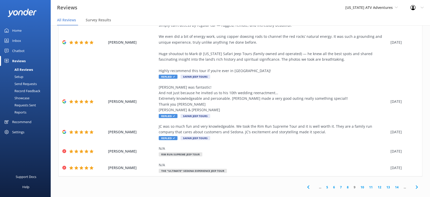
click at [416, 184] on icon at bounding box center [417, 187] width 6 height 6
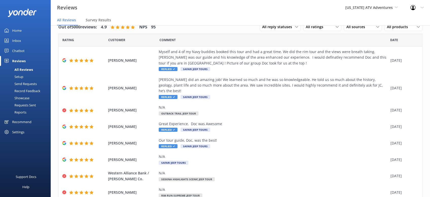
scroll to position [58, 0]
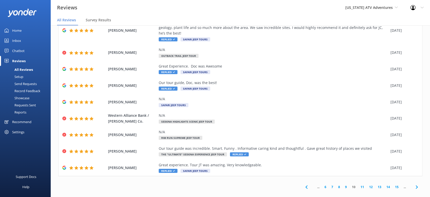
click at [418, 184] on icon at bounding box center [417, 187] width 6 height 6
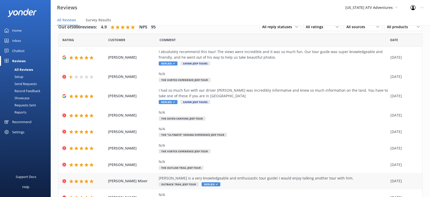
scroll to position [52, 0]
